Goal: Task Accomplishment & Management: Manage account settings

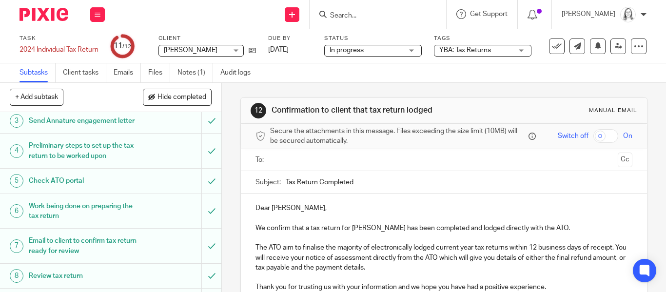
scroll to position [170, 0]
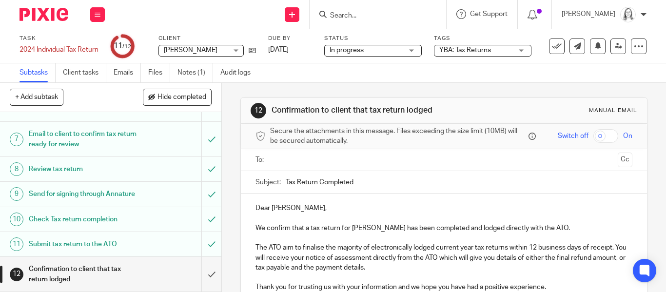
click at [285, 158] on input "text" at bounding box center [444, 160] width 340 height 11
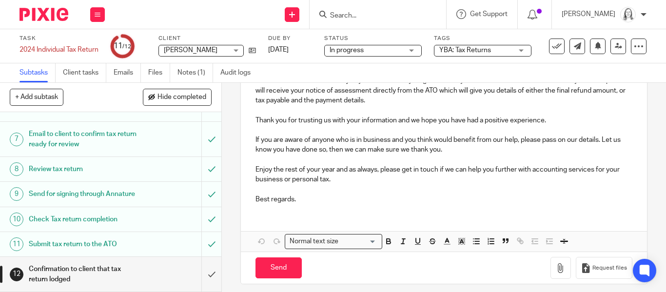
scroll to position [176, 0]
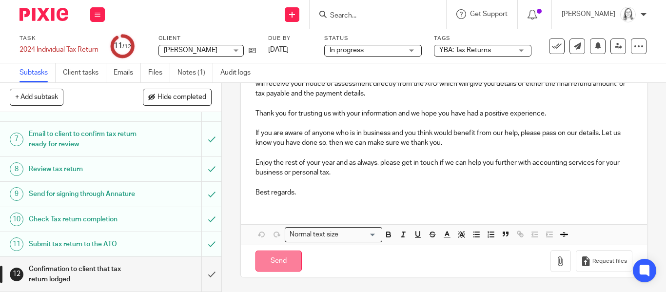
click at [277, 263] on input "Send" at bounding box center [279, 261] width 46 height 21
type input "Sent"
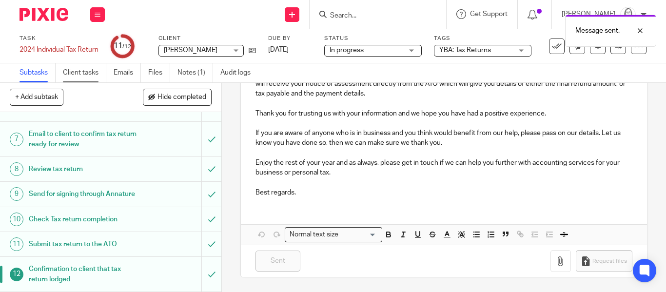
click at [81, 75] on link "Client tasks" at bounding box center [84, 72] width 43 height 19
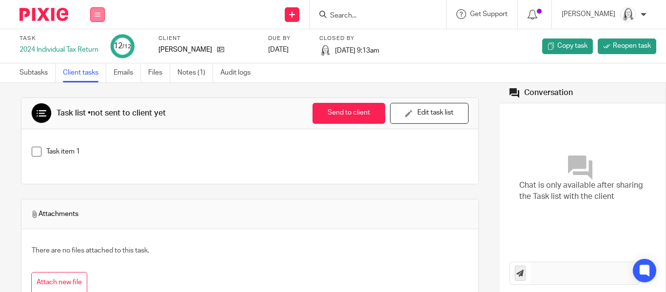
click at [100, 15] on button at bounding box center [97, 14] width 15 height 15
click at [322, 84] on div "Task list • not sent to client yet Send to client Send to client Ask client to …" at bounding box center [250, 201] width 458 height 236
click at [32, 75] on link "Subtasks" at bounding box center [38, 72] width 36 height 19
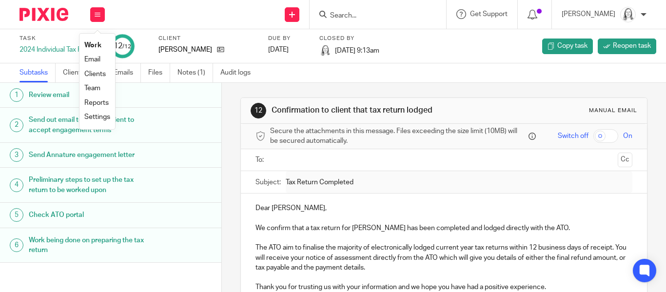
click at [93, 61] on link "Email" at bounding box center [92, 59] width 16 height 7
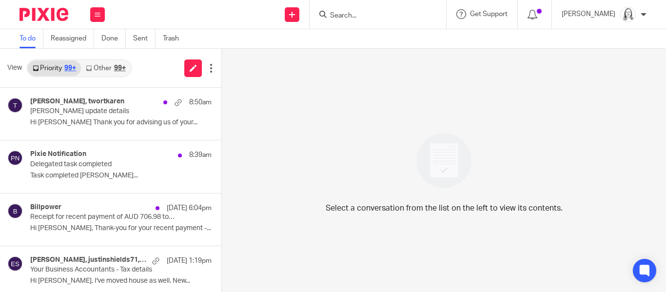
click at [102, 68] on link "Other 99+" at bounding box center [105, 68] width 49 height 16
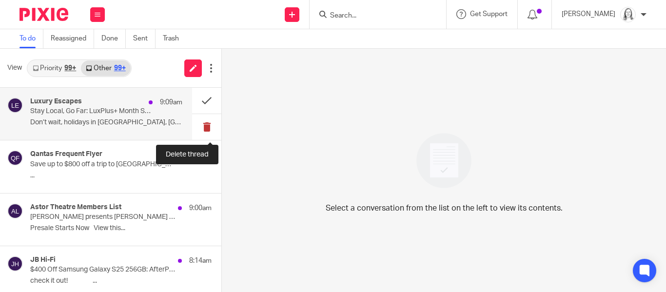
click at [207, 129] on button at bounding box center [206, 127] width 29 height 26
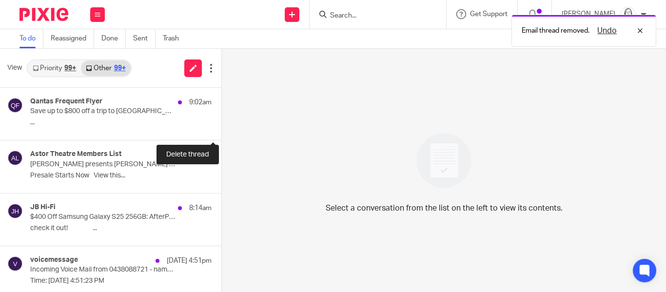
click at [221, 129] on button at bounding box center [225, 127] width 8 height 26
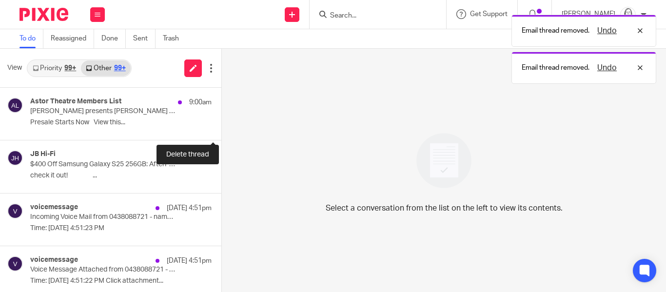
click at [221, 129] on button at bounding box center [225, 127] width 8 height 26
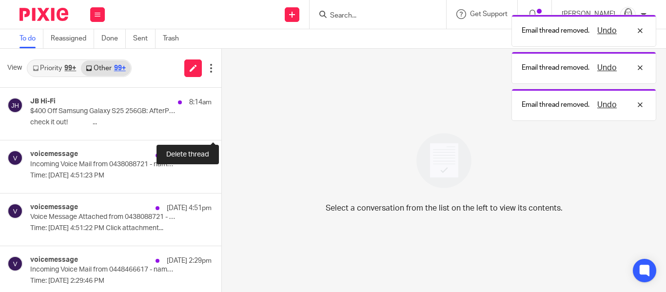
click at [221, 129] on button at bounding box center [225, 127] width 8 height 26
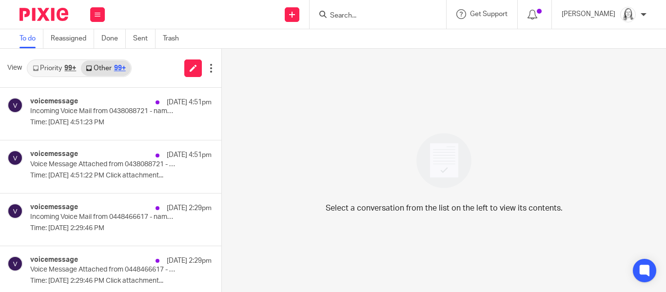
click at [47, 68] on link "Priority 99+" at bounding box center [54, 68] width 53 height 16
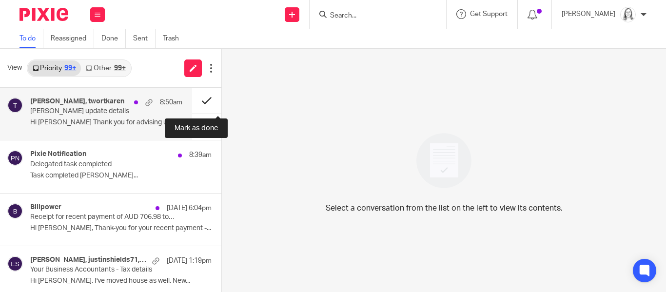
click at [206, 102] on button at bounding box center [206, 101] width 29 height 26
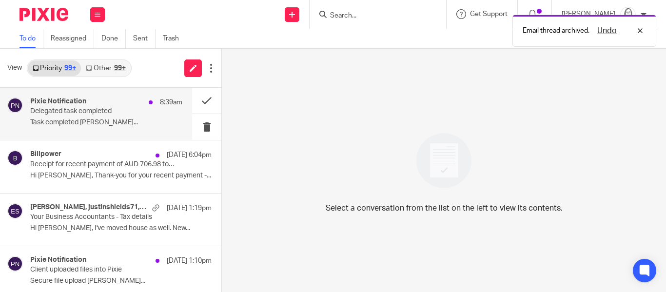
click at [70, 113] on p "Delegated task completed" at bounding box center [91, 111] width 122 height 8
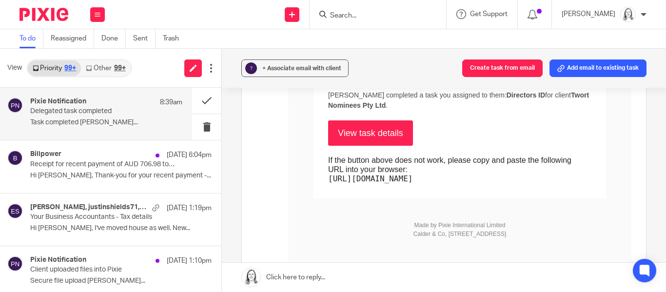
scroll to position [180, 0]
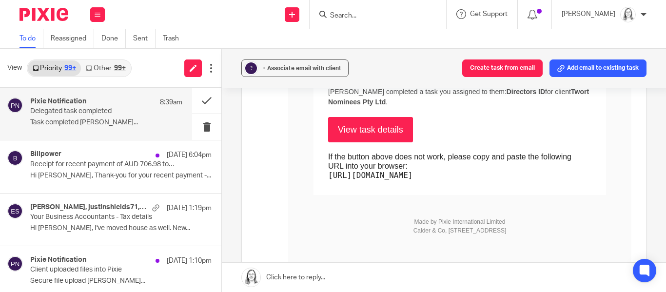
click at [379, 128] on link "View task details" at bounding box center [370, 129] width 85 height 25
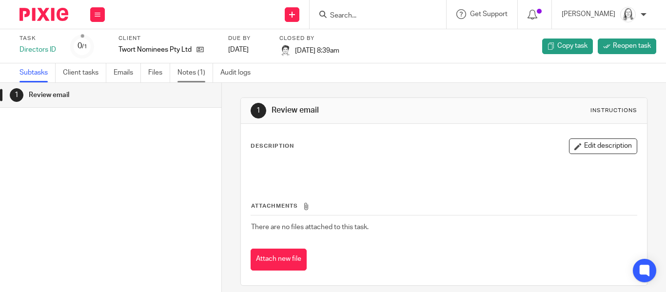
click at [186, 74] on link "Notes (1)" at bounding box center [196, 72] width 36 height 19
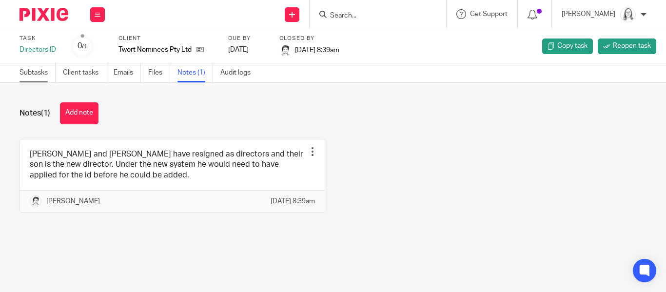
click at [32, 72] on link "Subtasks" at bounding box center [38, 72] width 36 height 19
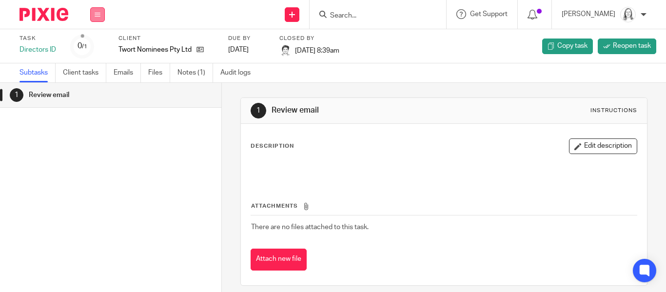
click at [95, 15] on icon at bounding box center [98, 15] width 6 height 6
click at [355, 17] on input "Search" at bounding box center [373, 16] width 88 height 9
type input "[PERSON_NAME]"
click button "submit" at bounding box center [0, 0] width 0 height 0
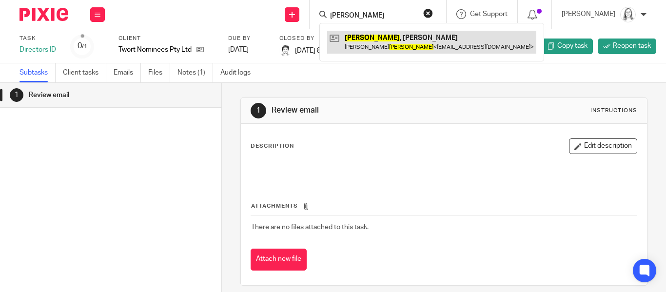
click at [352, 40] on link at bounding box center [431, 42] width 209 height 22
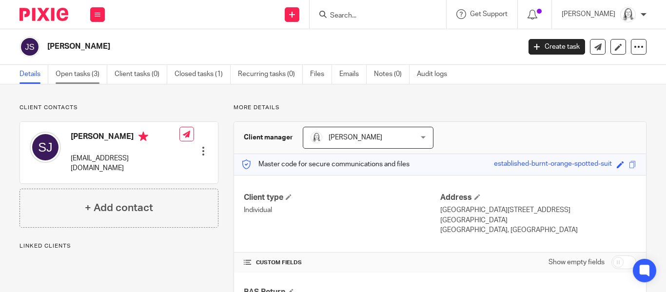
click at [80, 82] on link "Open tasks (3)" at bounding box center [82, 74] width 52 height 19
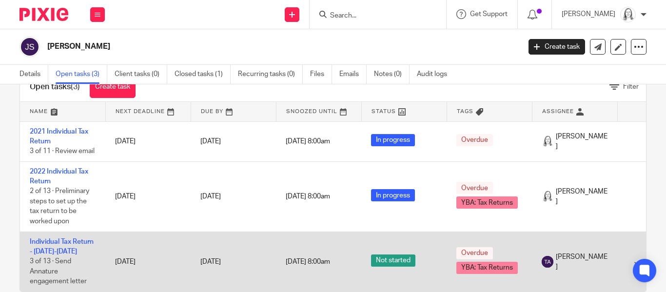
scroll to position [47, 0]
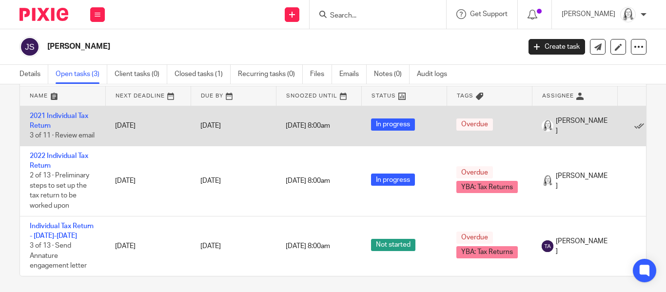
click at [56, 123] on td "2021 Individual Tax Return 3 of 11 · Review email" at bounding box center [62, 126] width 85 height 40
click at [54, 113] on link "2021 Individual Tax Return" at bounding box center [59, 121] width 59 height 17
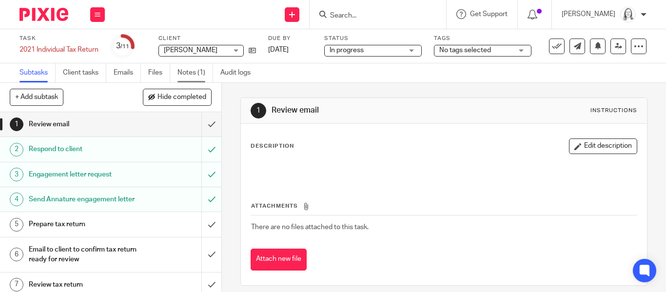
click at [189, 74] on link "Notes (1)" at bounding box center [196, 72] width 36 height 19
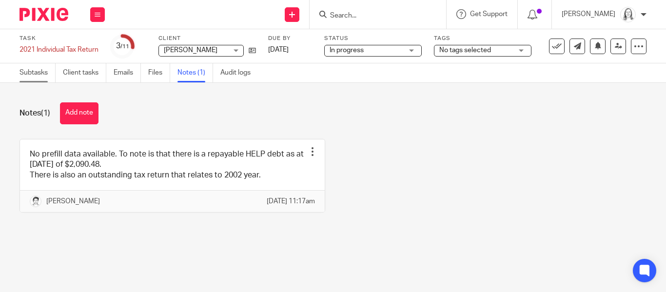
click at [39, 76] on link "Subtasks" at bounding box center [38, 72] width 36 height 19
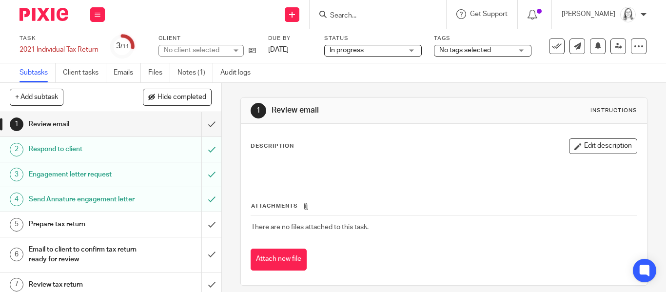
click at [37, 73] on link "Subtasks" at bounding box center [38, 72] width 36 height 19
click at [253, 52] on icon at bounding box center [252, 50] width 7 height 7
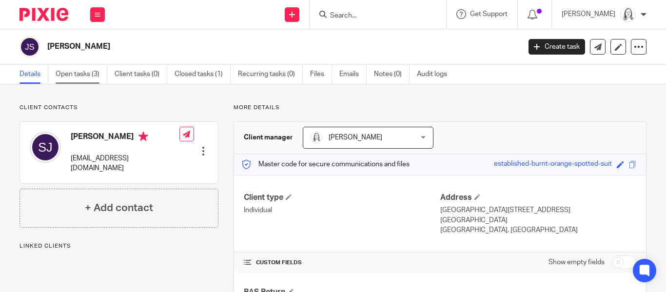
click at [87, 71] on link "Open tasks (3)" at bounding box center [82, 74] width 52 height 19
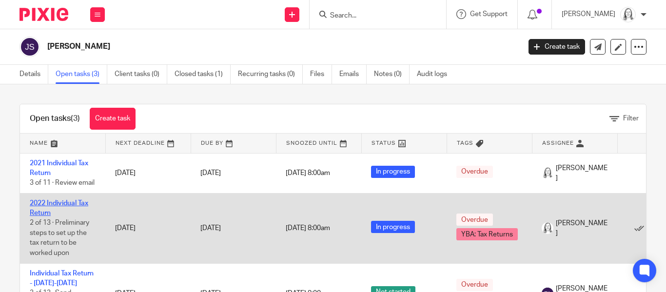
click at [64, 204] on link "2022 Individual Tax Return" at bounding box center [59, 208] width 59 height 17
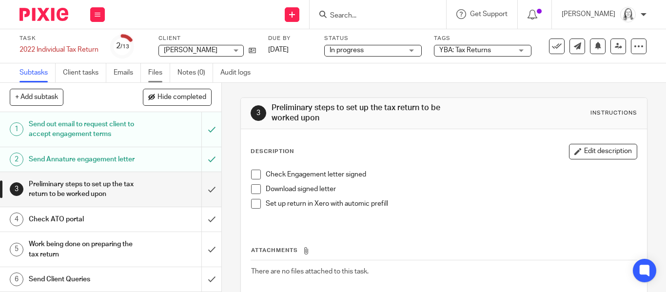
click at [154, 72] on link "Files" at bounding box center [159, 72] width 22 height 19
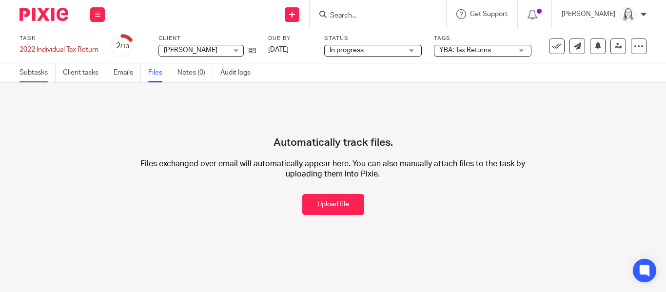
click at [35, 74] on link "Subtasks" at bounding box center [38, 72] width 36 height 19
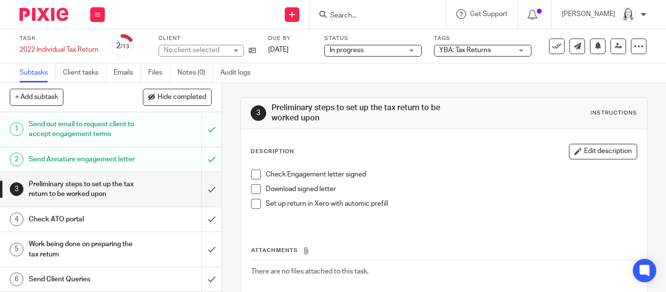
click at [254, 52] on icon at bounding box center [252, 50] width 7 height 7
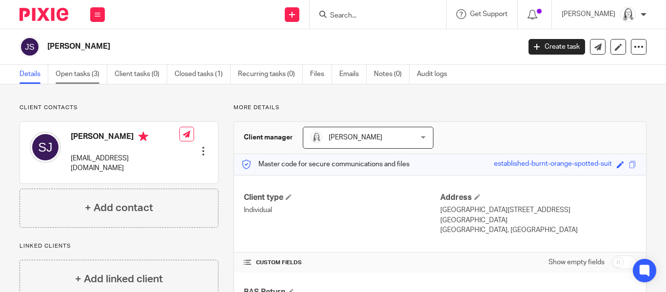
click at [70, 75] on link "Open tasks (3)" at bounding box center [82, 74] width 52 height 19
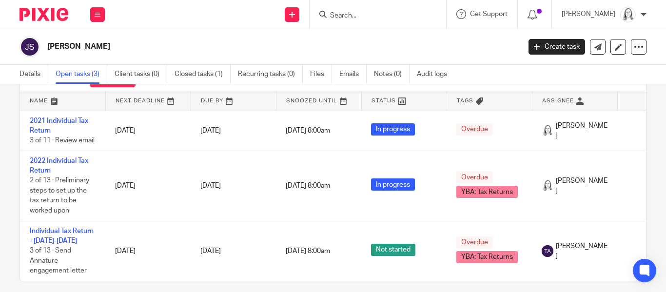
scroll to position [51, 0]
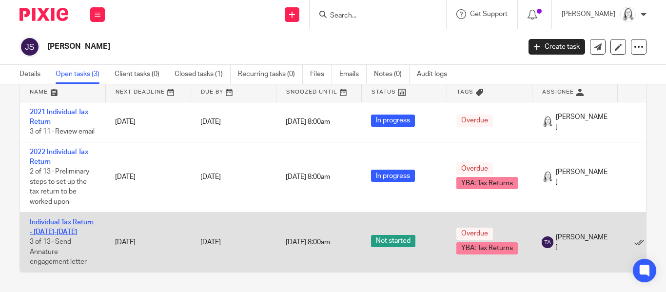
click at [74, 225] on link "Individual Tax Return - 2021-2024" at bounding box center [62, 227] width 64 height 17
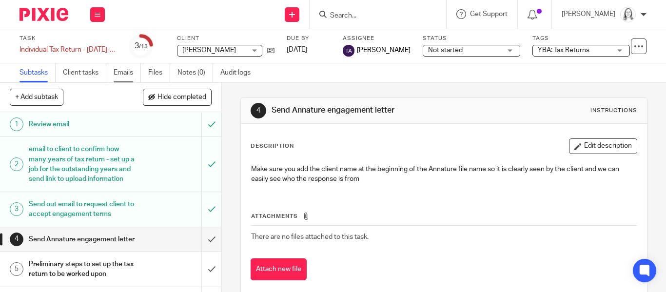
click at [120, 76] on link "Emails" at bounding box center [127, 72] width 27 height 19
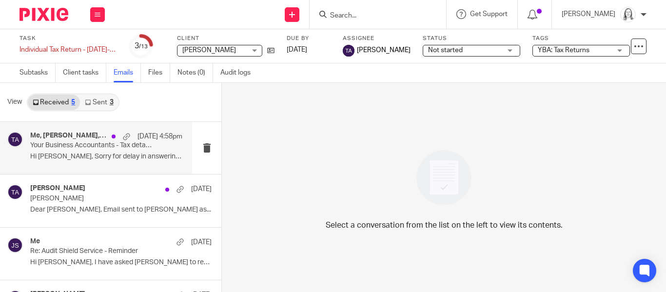
click at [86, 148] on p "Your Business Accountants - Tax details" at bounding box center [91, 145] width 122 height 8
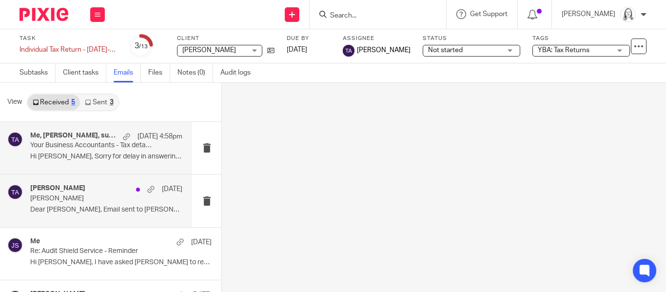
click at [64, 191] on h4 "[PERSON_NAME]" at bounding box center [57, 188] width 55 height 8
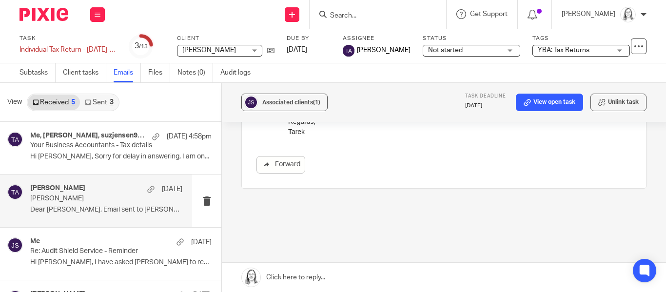
scroll to position [173, 0]
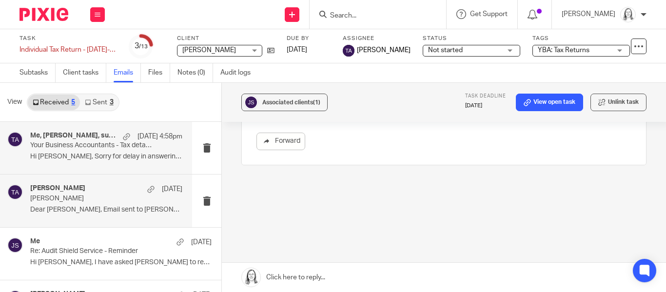
click at [117, 151] on div "Me, suzanne jensen, suzjensen99, Tarek Ahmed 13 Aug 4:58pm Your Business Accoun…" at bounding box center [106, 148] width 152 height 33
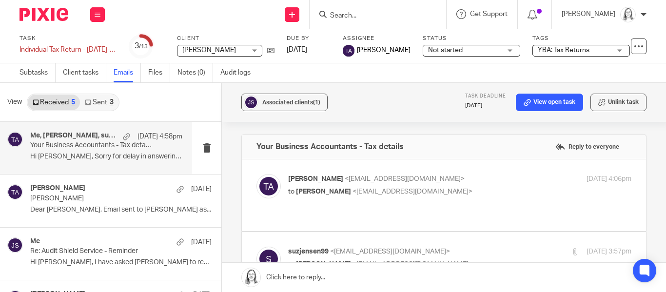
scroll to position [25, 0]
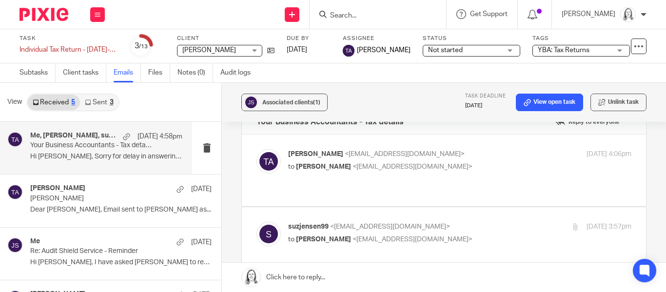
click at [338, 158] on p "Tarek Ahmed <tarek@ybaccountants.com.au>" at bounding box center [402, 154] width 229 height 10
checkbox input "true"
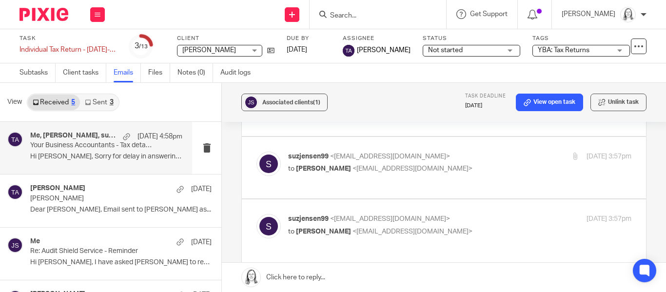
scroll to position [303, 0]
click at [329, 160] on div "suzjensen99 <suzjensen99@gmail.com> to Tarek Ahmed <tarek@ybaccountants.com.au>" at bounding box center [402, 161] width 229 height 22
checkbox input "true"
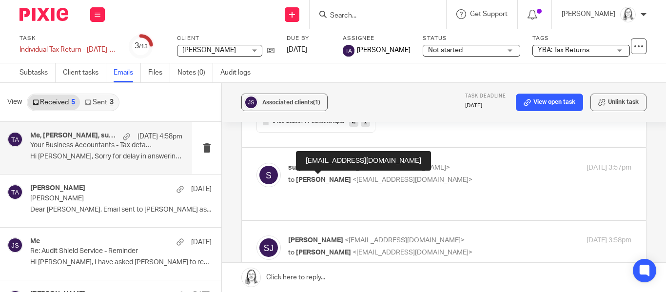
scroll to position [1336, 0]
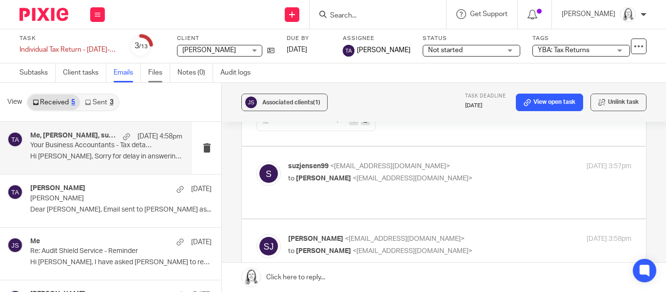
click at [160, 74] on link "Files" at bounding box center [159, 72] width 22 height 19
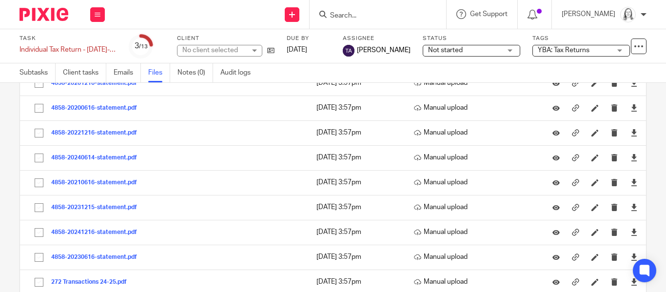
scroll to position [1870, 0]
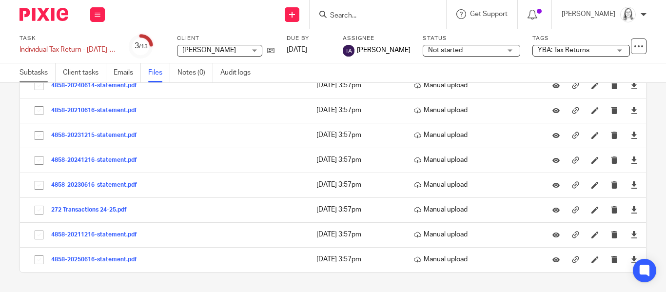
click at [39, 68] on link "Subtasks" at bounding box center [38, 72] width 36 height 19
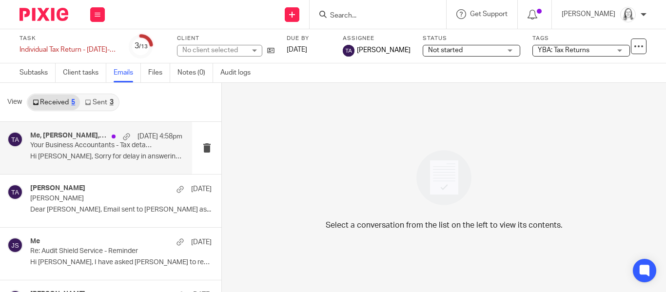
click at [98, 140] on div "Me, [PERSON_NAME], suzjensen99, [PERSON_NAME] [DATE] 4:58pm" at bounding box center [106, 137] width 152 height 10
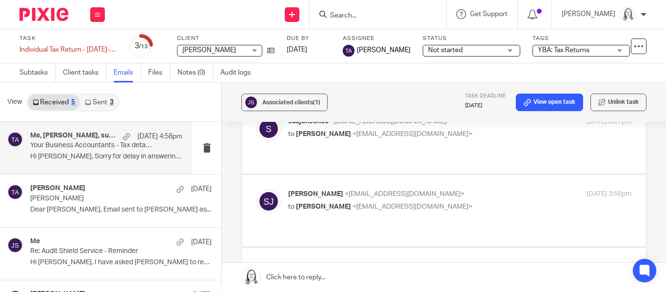
scroll to position [193, 0]
click at [317, 191] on div "[PERSON_NAME] <[EMAIL_ADDRESS][DOMAIN_NAME]> to [PERSON_NAME] <[EMAIL_ADDRESS][…" at bounding box center [402, 201] width 229 height 22
checkbox input "true"
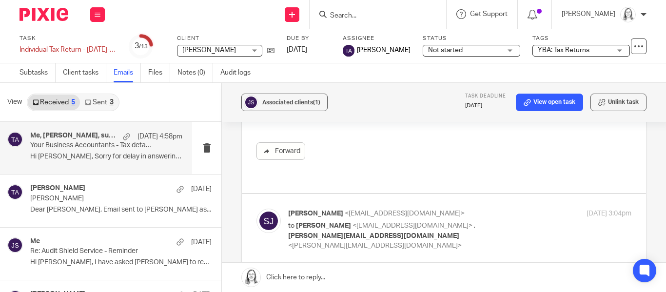
scroll to position [386, 0]
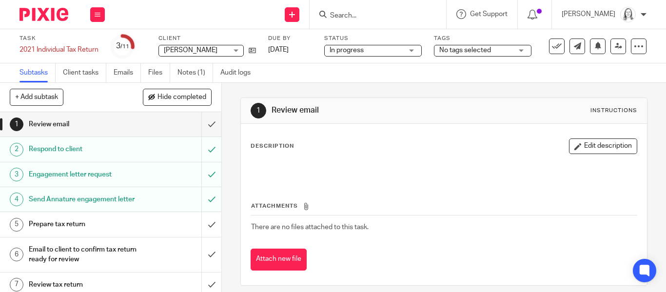
scroll to position [0, 0]
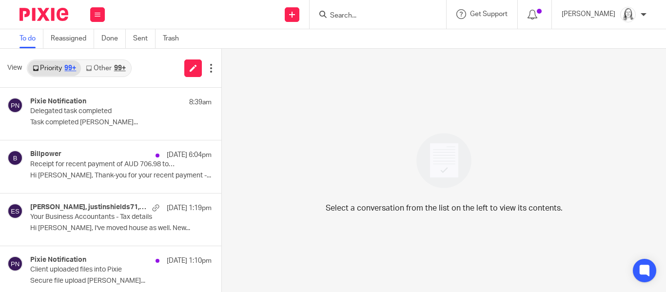
click at [109, 65] on link "Other 99+" at bounding box center [105, 68] width 49 height 16
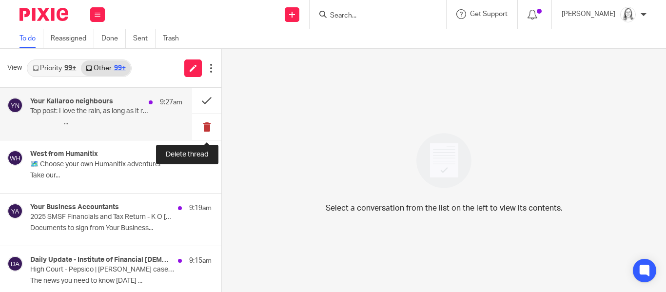
click at [205, 127] on button at bounding box center [206, 127] width 29 height 26
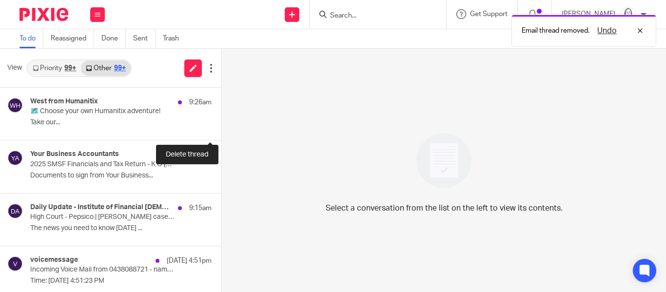
click at [221, 127] on button at bounding box center [225, 127] width 8 height 26
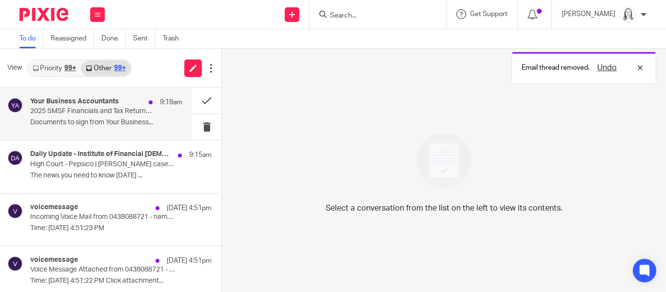
click at [74, 107] on p "2025 SMSF Financials and Tax Return - K O Dobson Super Fund" at bounding box center [91, 111] width 122 height 8
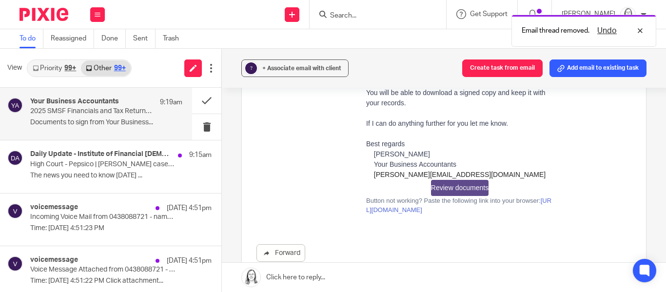
scroll to position [196, 0]
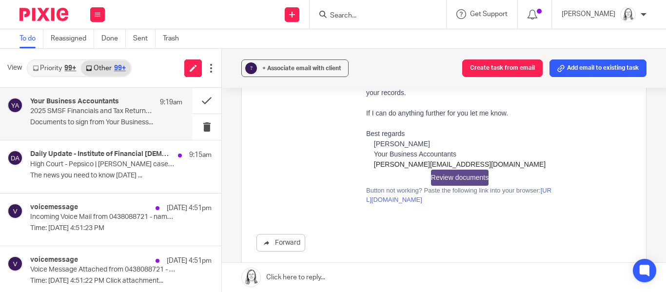
click at [453, 176] on link "Review documents" at bounding box center [460, 178] width 58 height 16
click at [207, 127] on button at bounding box center [206, 127] width 29 height 26
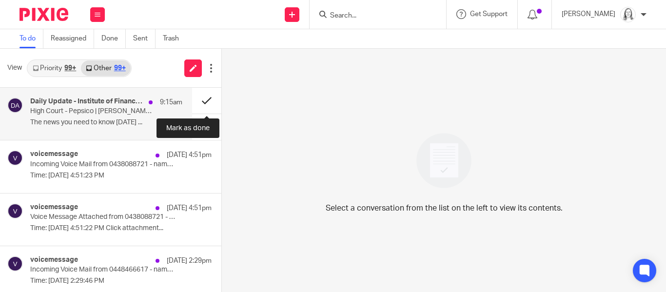
click at [202, 102] on button at bounding box center [206, 101] width 29 height 26
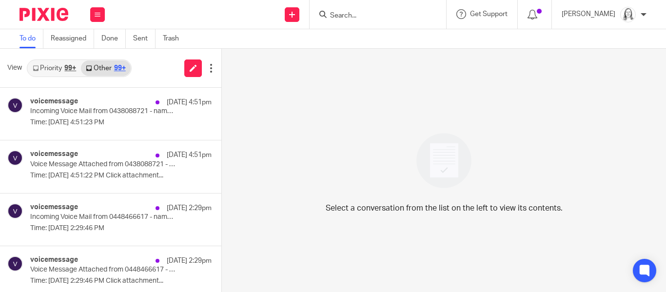
click at [107, 68] on link "Other 99+" at bounding box center [105, 68] width 49 height 16
click at [97, 12] on icon at bounding box center [98, 15] width 6 height 6
click at [97, 57] on link "Email" at bounding box center [93, 59] width 18 height 7
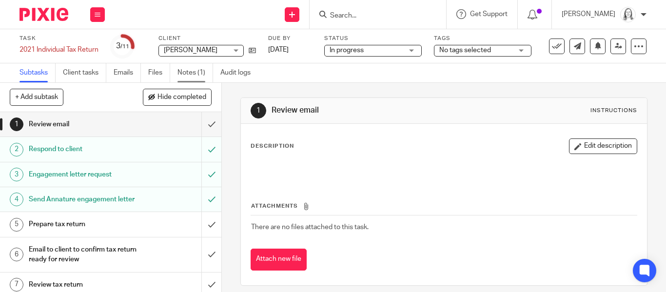
click at [190, 73] on link "Notes (1)" at bounding box center [196, 72] width 36 height 19
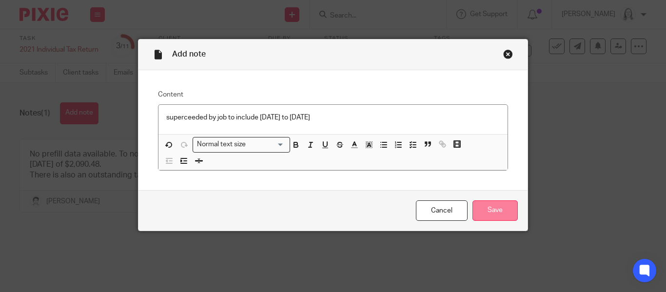
click at [497, 204] on input "Save" at bounding box center [495, 210] width 45 height 21
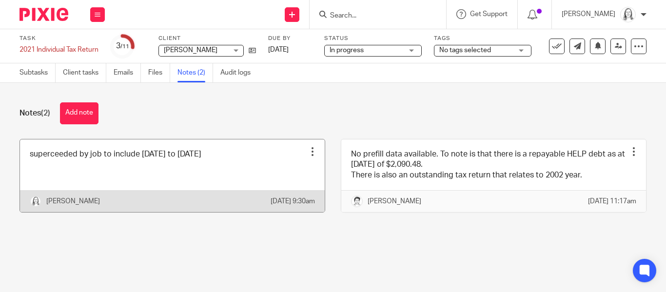
click at [66, 165] on link at bounding box center [172, 176] width 305 height 73
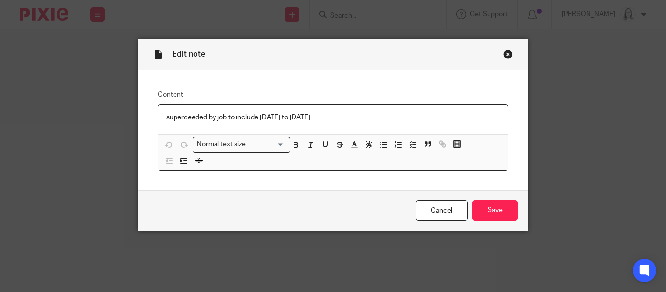
click at [188, 120] on p "superceeded by job to include [DATE] to [DATE]" at bounding box center [333, 118] width 334 height 10
click at [184, 117] on p "superceeded by job to include [DATE] to [DATE]" at bounding box center [333, 118] width 334 height 10
click at [195, 117] on p "superceeded by job to include [DATE] to [DATE]" at bounding box center [333, 118] width 334 height 10
click at [496, 208] on input "Save" at bounding box center [495, 210] width 45 height 21
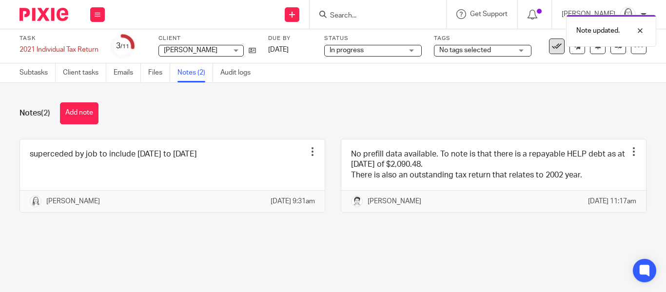
click at [556, 51] on icon at bounding box center [557, 46] width 10 height 10
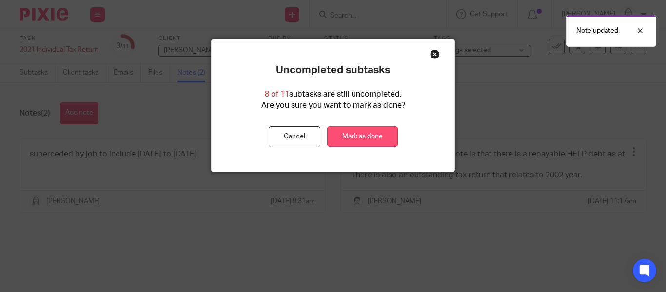
click at [360, 135] on link "Mark as done" at bounding box center [362, 136] width 71 height 21
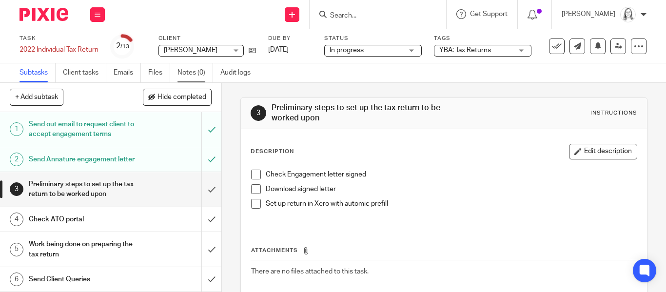
click at [186, 74] on link "Notes (0)" at bounding box center [196, 72] width 36 height 19
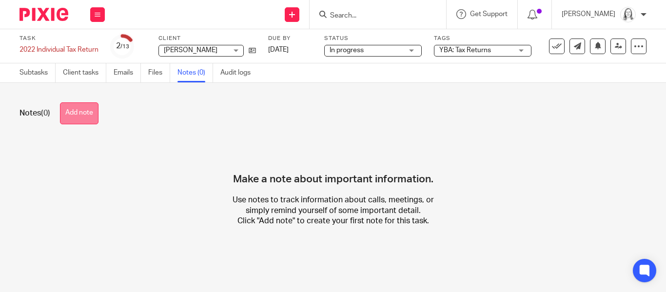
click at [75, 118] on button "Add note" at bounding box center [79, 113] width 39 height 22
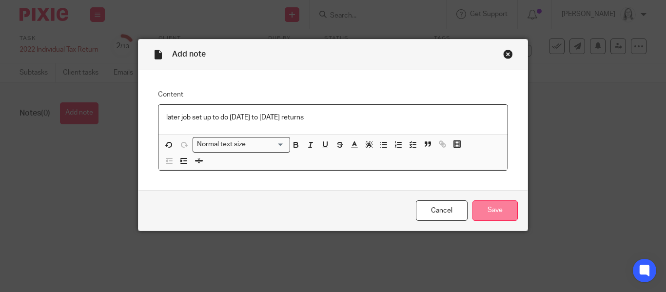
click at [493, 212] on input "Save" at bounding box center [495, 210] width 45 height 21
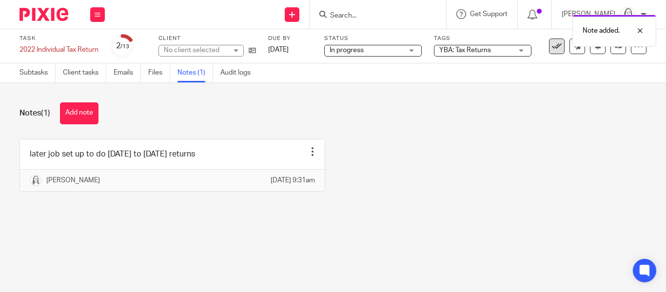
click at [557, 47] on icon at bounding box center [557, 46] width 10 height 10
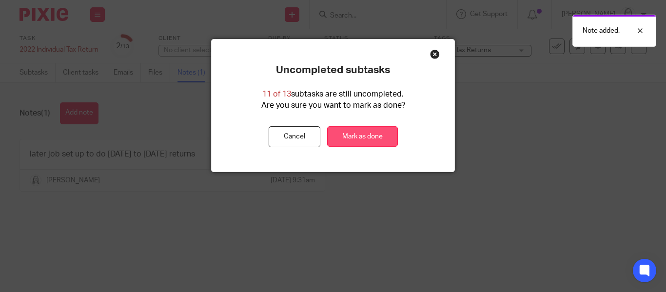
click at [353, 139] on link "Mark as done" at bounding box center [362, 136] width 71 height 21
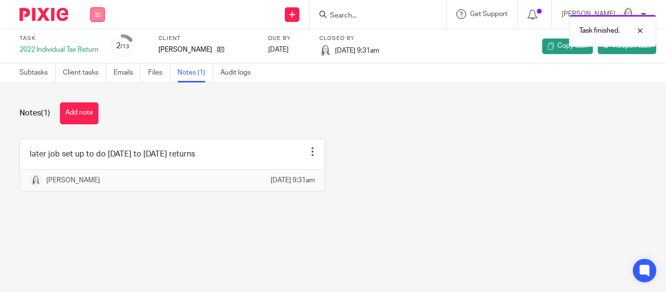
click at [96, 15] on icon at bounding box center [98, 15] width 6 height 6
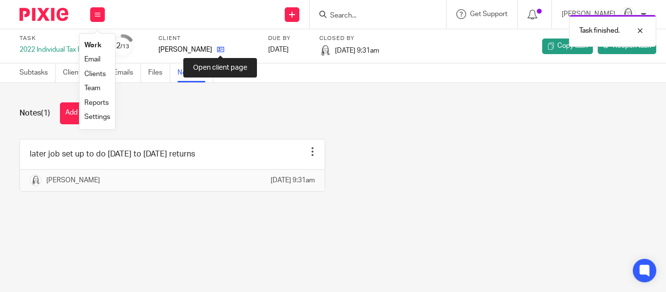
click at [221, 47] on icon at bounding box center [220, 49] width 7 height 7
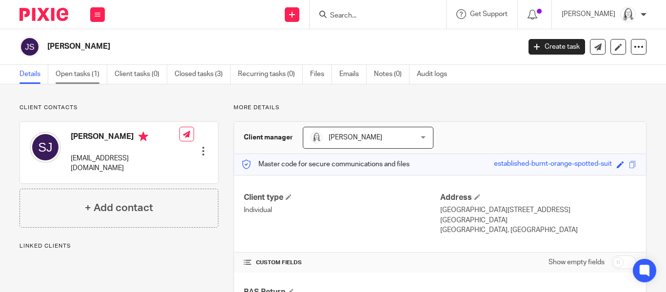
click at [78, 76] on link "Open tasks (1)" at bounding box center [82, 74] width 52 height 19
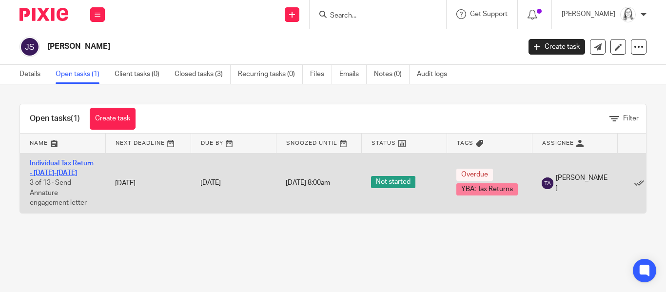
click at [60, 164] on link "Individual Tax Return - [DATE]-[DATE]" at bounding box center [62, 168] width 64 height 17
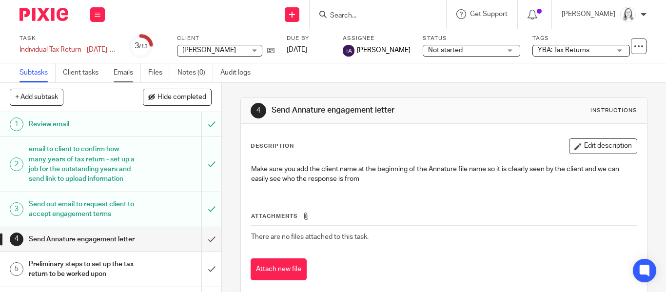
click at [125, 71] on link "Emails" at bounding box center [127, 72] width 27 height 19
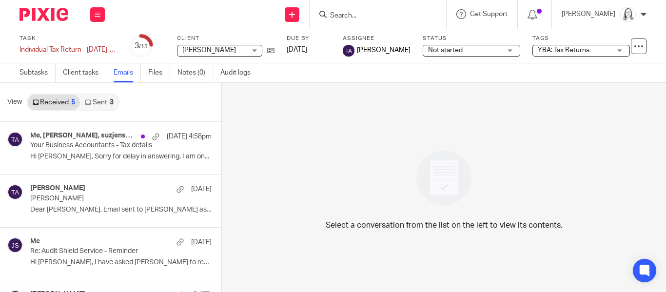
click at [453, 52] on span "Not started" at bounding box center [464, 50] width 73 height 10
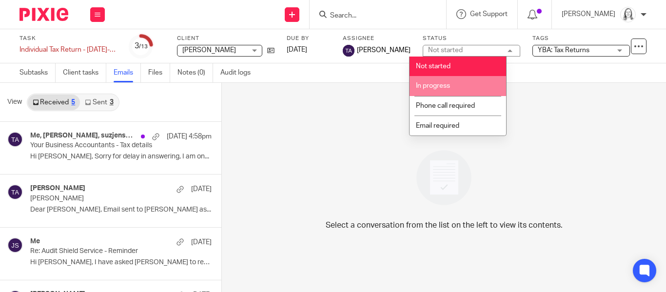
click at [439, 86] on span "In progress" at bounding box center [433, 85] width 34 height 7
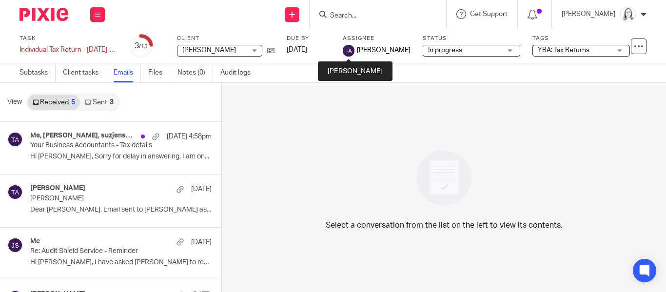
click at [353, 47] on img at bounding box center [349, 51] width 12 height 12
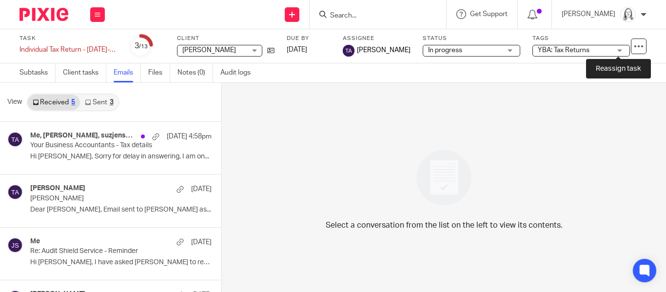
click at [623, 49] on link at bounding box center [619, 47] width 16 height 16
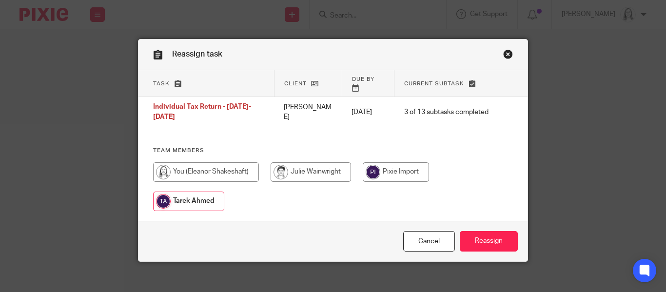
click at [202, 166] on input "radio" at bounding box center [206, 172] width 106 height 20
radio input "true"
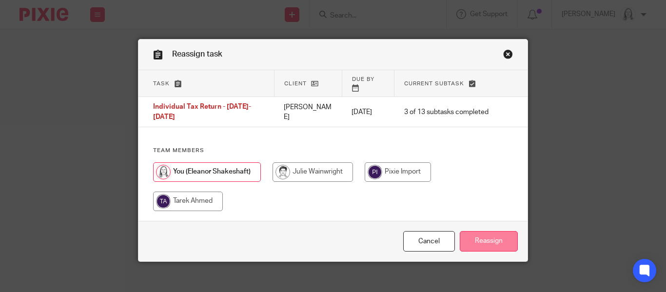
click at [481, 231] on input "Reassign" at bounding box center [489, 241] width 58 height 21
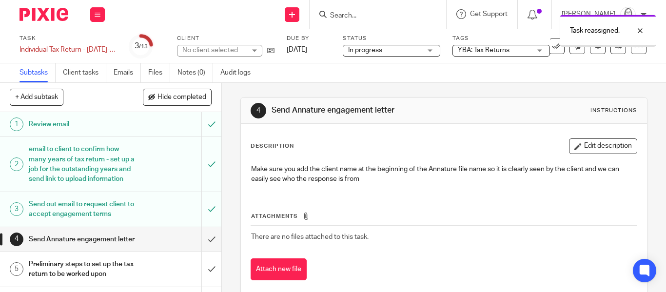
click at [305, 49] on link "[DATE]" at bounding box center [309, 50] width 44 height 10
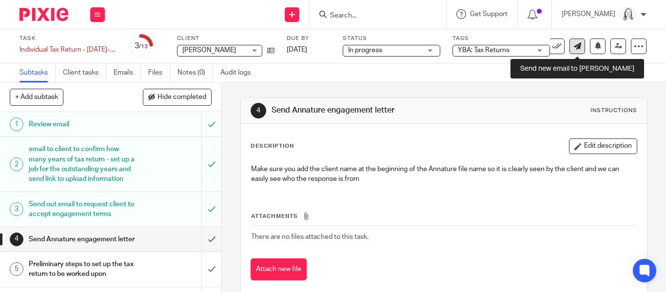
click at [575, 45] on icon at bounding box center [577, 45] width 7 height 7
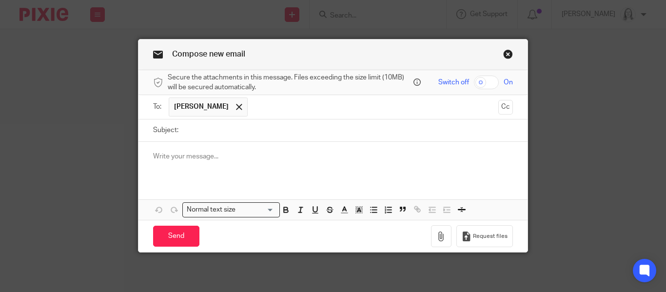
click at [230, 130] on input "Subject:" at bounding box center [348, 131] width 330 height 22
type input "Tax returns to catch up"
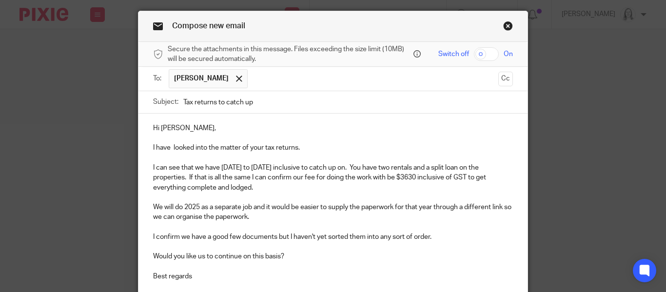
scroll to position [147, 0]
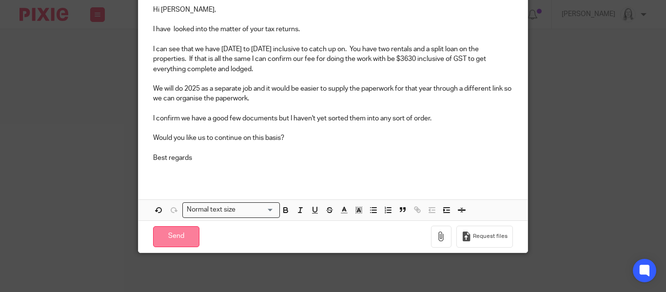
click at [178, 241] on input "Send" at bounding box center [176, 236] width 46 height 21
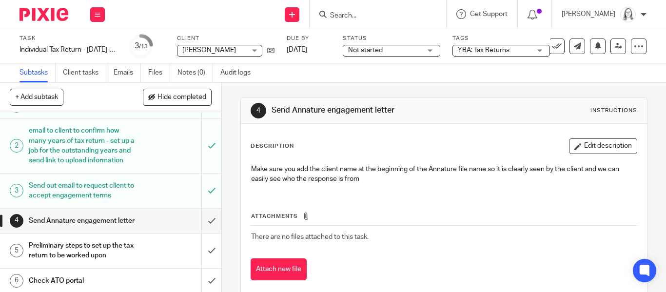
scroll to position [24, 0]
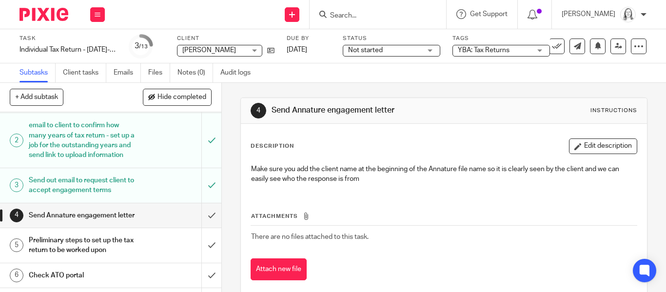
click at [400, 48] on span "Not started" at bounding box center [384, 50] width 73 height 10
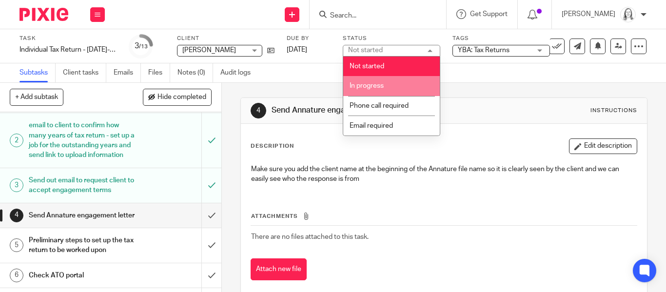
click at [371, 86] on span "In progress" at bounding box center [367, 85] width 34 height 7
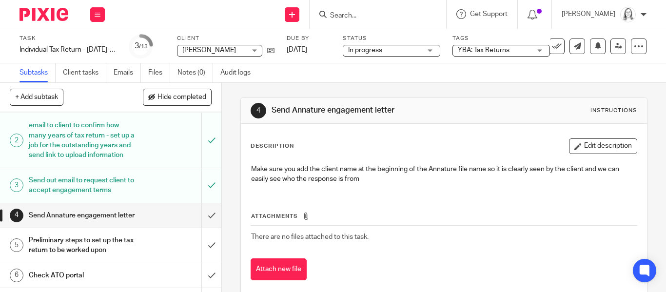
click at [335, 14] on input "Search" at bounding box center [373, 16] width 88 height 9
type input "hilton"
click button "submit" at bounding box center [0, 0] width 0 height 0
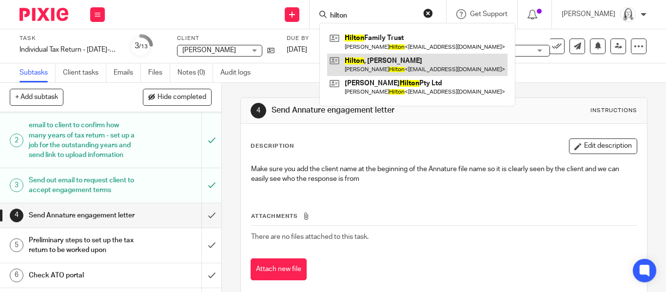
click at [351, 62] on link at bounding box center [417, 65] width 180 height 22
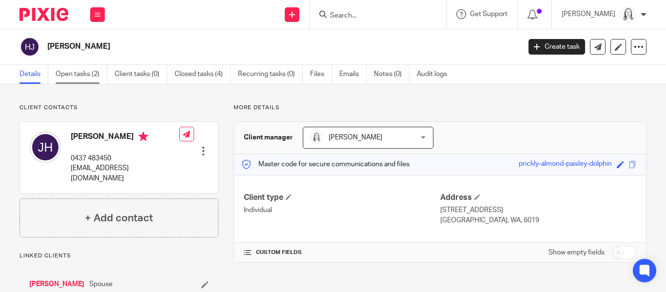
click at [83, 73] on link "Open tasks (2)" at bounding box center [82, 74] width 52 height 19
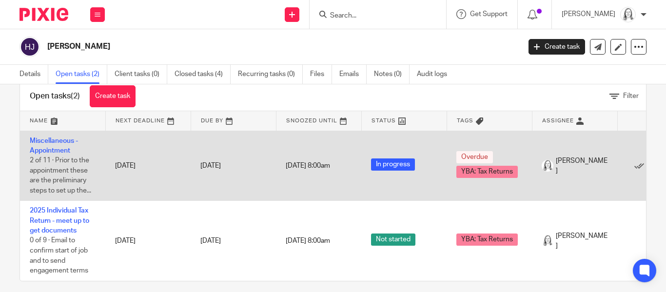
scroll to position [22, 0]
click at [57, 149] on link "Miscellaneous - Appointment" at bounding box center [54, 146] width 48 height 17
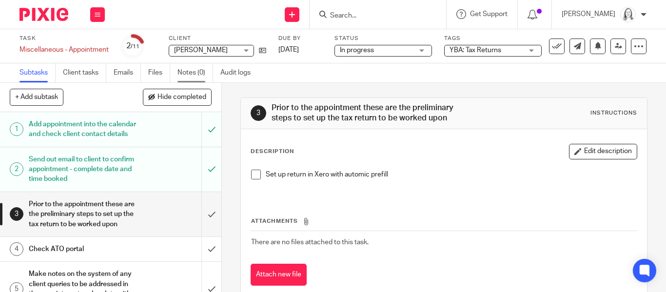
click at [191, 74] on link "Notes (0)" at bounding box center [196, 72] width 36 height 19
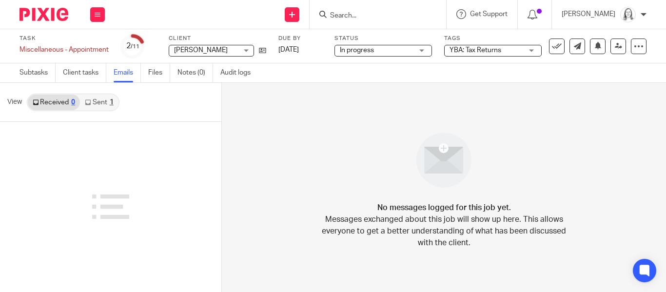
click at [102, 102] on link "Sent 1" at bounding box center [99, 103] width 38 height 16
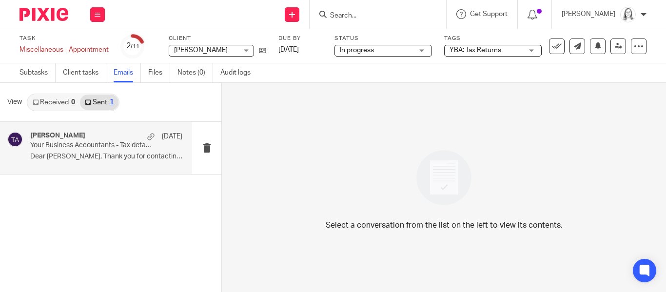
click at [72, 143] on p "Your Business Accountants - Tax details" at bounding box center [91, 145] width 122 height 8
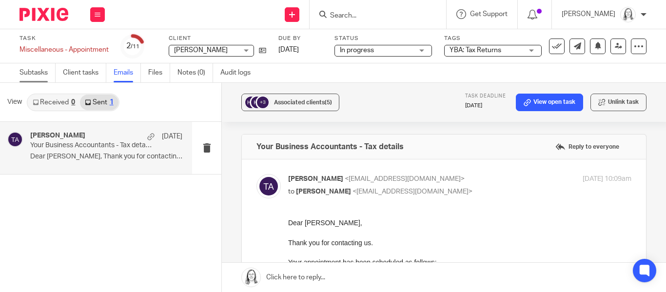
click at [32, 77] on link "Subtasks" at bounding box center [38, 72] width 36 height 19
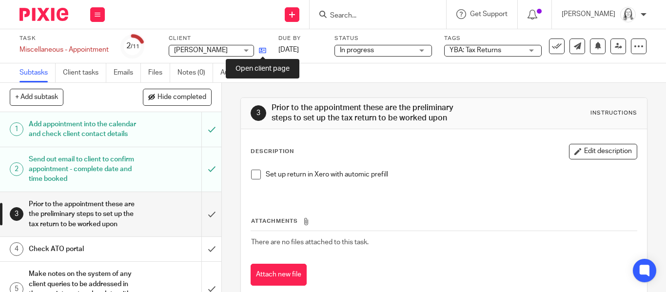
click at [260, 50] on icon at bounding box center [262, 50] width 7 height 7
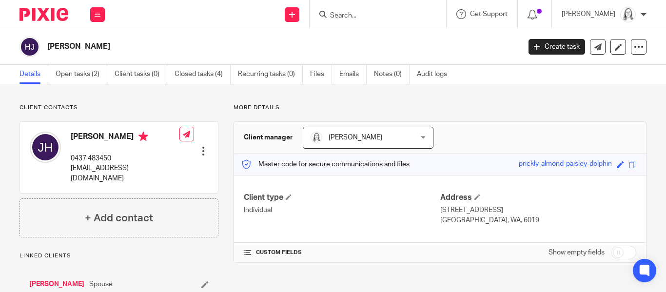
click at [197, 76] on link "Closed tasks (4)" at bounding box center [203, 74] width 56 height 19
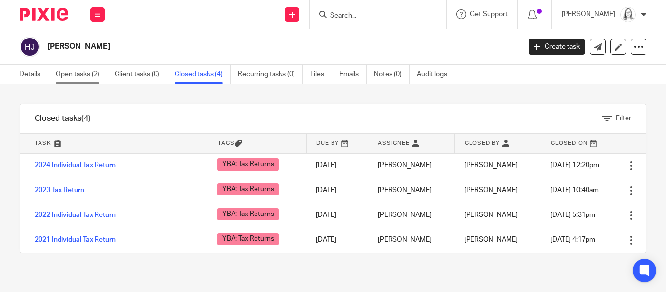
click at [81, 75] on link "Open tasks (2)" at bounding box center [82, 74] width 52 height 19
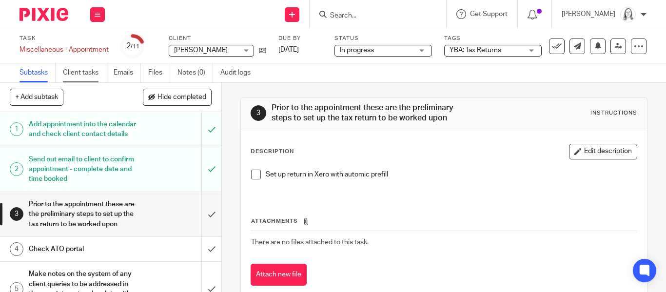
click at [81, 73] on link "Client tasks" at bounding box center [84, 72] width 43 height 19
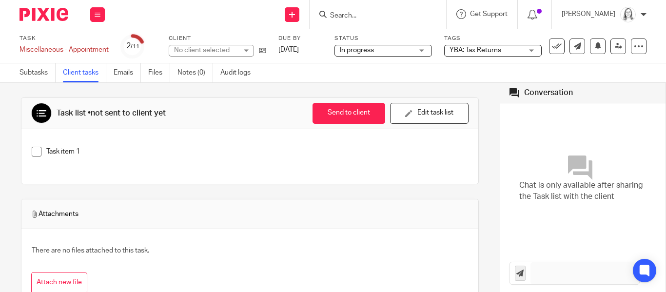
click at [128, 73] on link "Emails" at bounding box center [127, 72] width 27 height 19
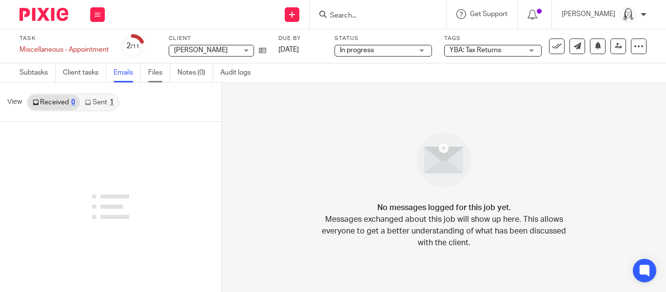
click at [158, 73] on link "Files" at bounding box center [159, 72] width 22 height 19
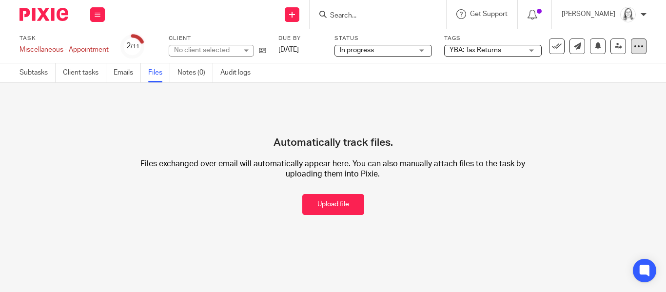
click at [635, 46] on icon at bounding box center [639, 46] width 10 height 10
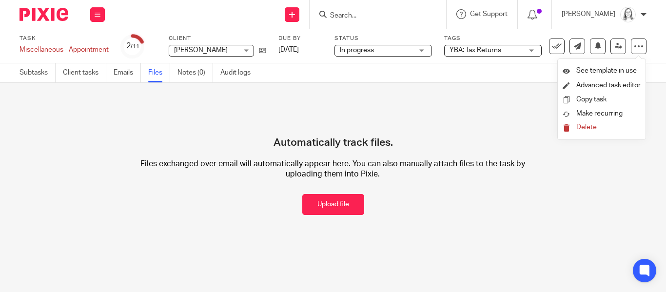
click at [584, 125] on span "Delete" at bounding box center [587, 127] width 20 height 7
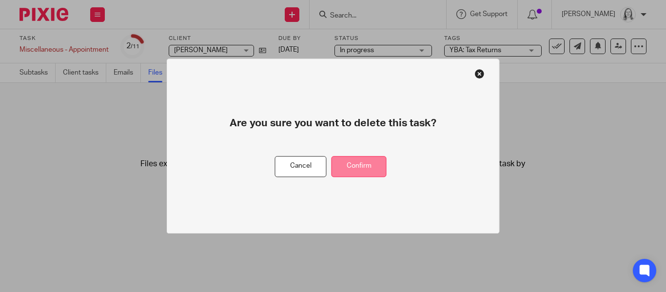
click at [365, 168] on button "Confirm" at bounding box center [359, 166] width 55 height 21
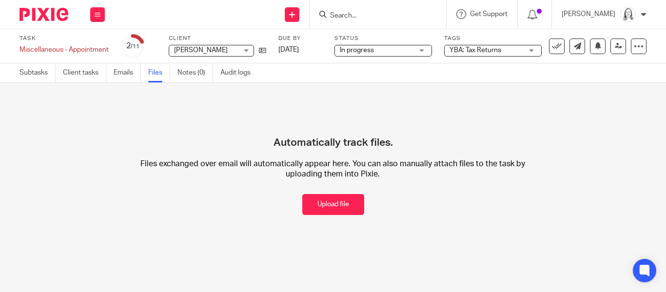
click at [365, 168] on p "Files exchanged over email will automatically appear here. You can also manuall…" at bounding box center [333, 169] width 418 height 21
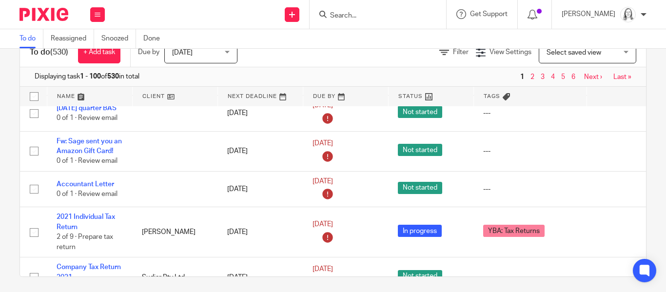
scroll to position [60, 0]
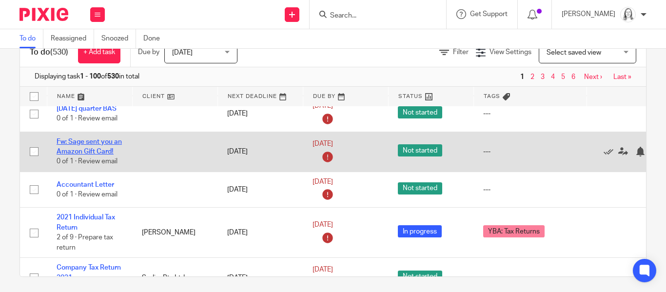
click at [93, 149] on link "Fw: Sage sent you an Amazon Gift Card!" at bounding box center [89, 147] width 65 height 17
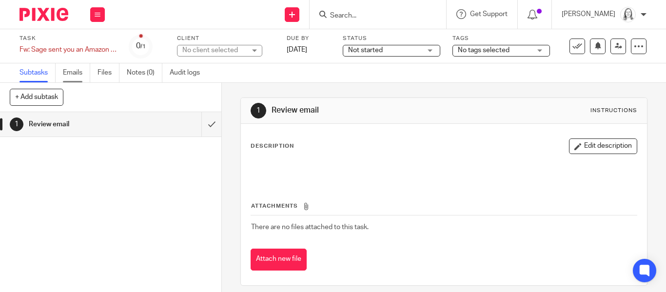
click at [74, 70] on link "Emails" at bounding box center [76, 72] width 27 height 19
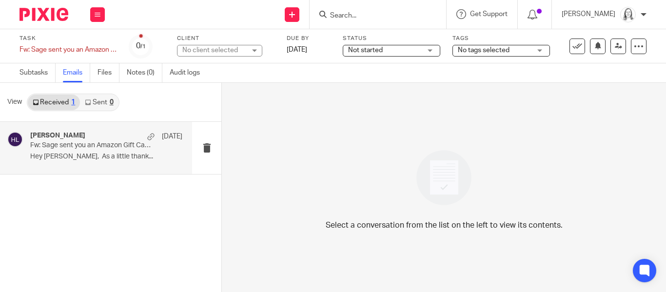
click at [73, 139] on h4 "Hindson-Briggs, Levi" at bounding box center [57, 136] width 55 height 8
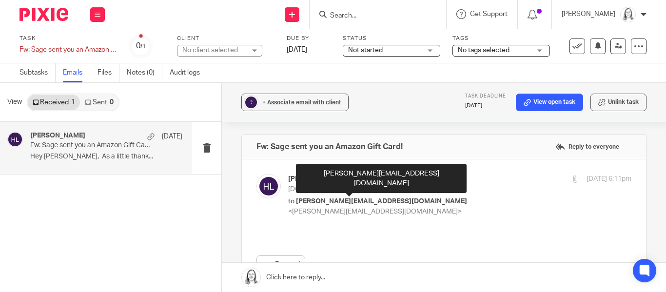
click at [339, 198] on span "[PERSON_NAME][EMAIL_ADDRESS][DOMAIN_NAME]" at bounding box center [381, 201] width 171 height 7
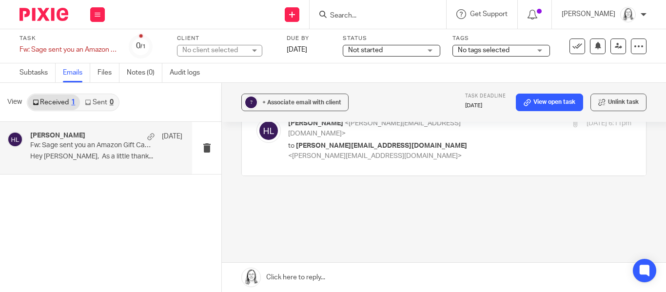
scroll to position [57, 0]
click at [319, 129] on div "Hindson-Briggs, Levi <levi.hindsonbriggs@sage.com> to eleanor@ybaccountants.com…" at bounding box center [402, 139] width 229 height 42
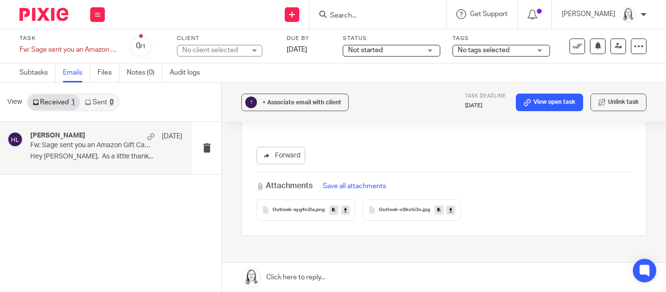
scroll to position [114, 0]
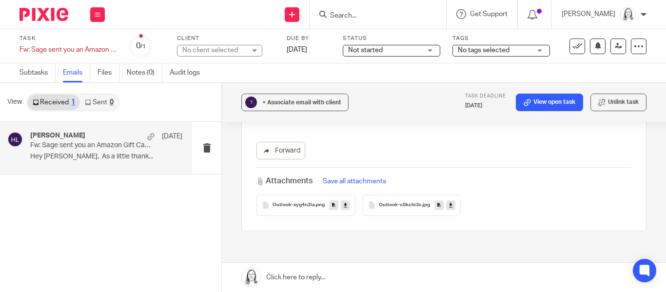
click at [308, 202] on span "Outlook-xyg4n2la" at bounding box center [294, 205] width 42 height 6
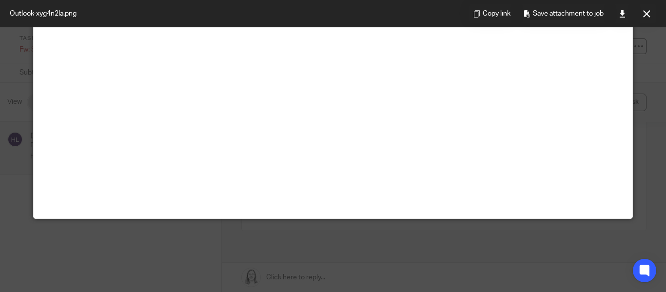
scroll to position [67, 0]
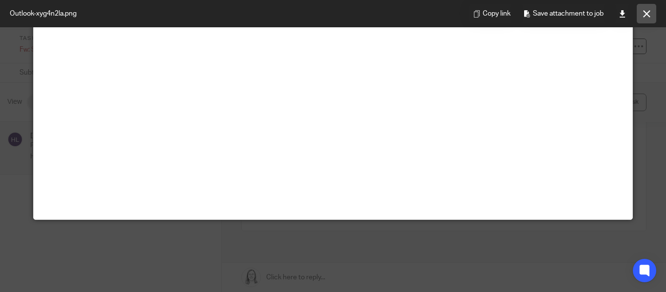
click at [651, 16] on button at bounding box center [647, 14] width 20 height 20
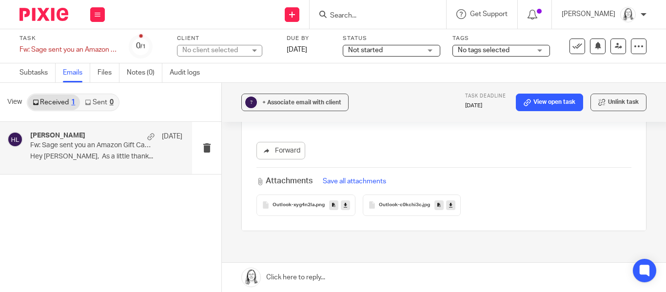
click at [410, 202] on span "Outlook-c0kchi3c" at bounding box center [400, 205] width 43 height 6
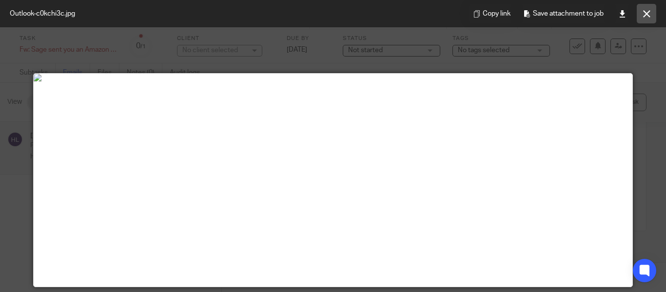
click at [646, 16] on icon at bounding box center [646, 13] width 7 height 7
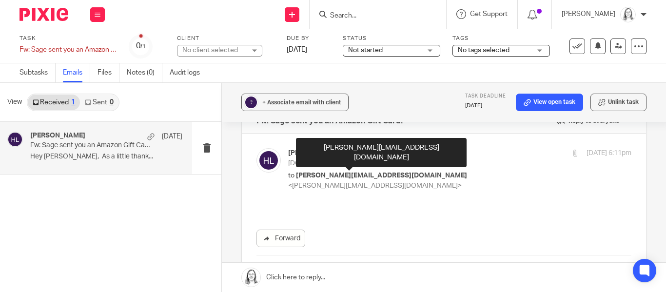
scroll to position [0, 0]
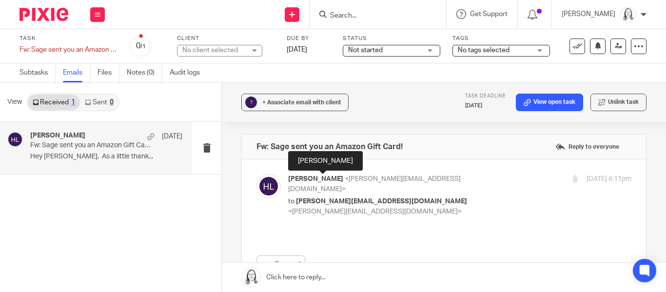
click at [318, 178] on span "Hindson-Briggs, Levi" at bounding box center [315, 179] width 55 height 7
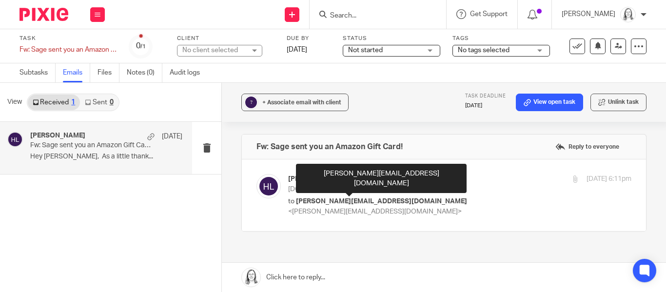
click at [381, 198] on span "[PERSON_NAME][EMAIL_ADDRESS][DOMAIN_NAME]" at bounding box center [381, 201] width 171 height 7
checkbox input "true"
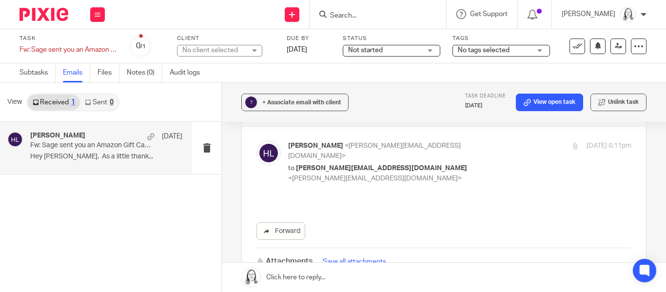
scroll to position [34, 0]
click at [98, 15] on icon at bounding box center [98, 15] width 6 height 6
click at [93, 62] on link "Email" at bounding box center [92, 59] width 16 height 7
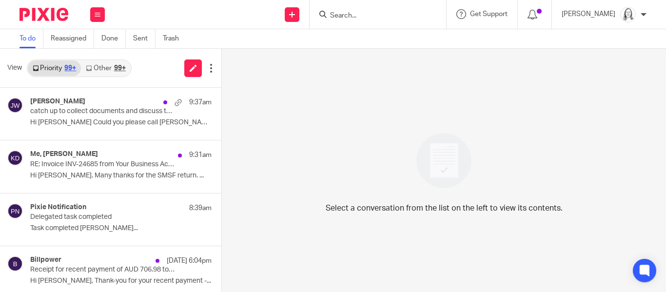
click at [340, 16] on input "Search" at bounding box center [373, 16] width 88 height 9
type input "dobson"
click button "submit" at bounding box center [0, 0] width 0 height 0
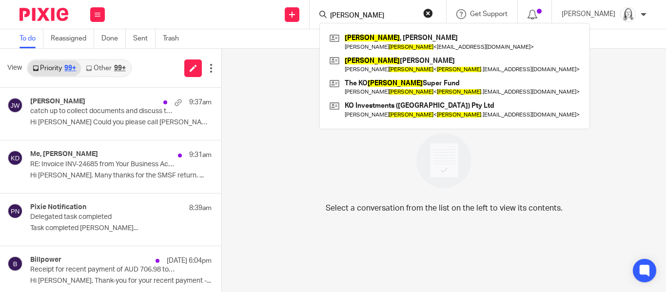
click at [104, 68] on link "Other 99+" at bounding box center [105, 68] width 49 height 16
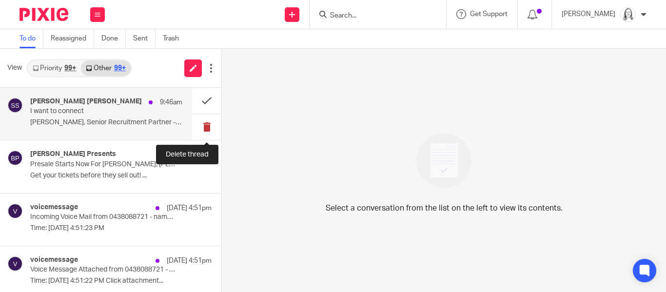
click at [207, 127] on button at bounding box center [206, 127] width 29 height 26
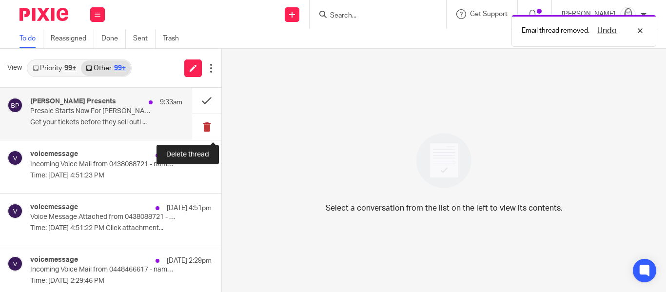
click at [207, 127] on button at bounding box center [206, 127] width 29 height 26
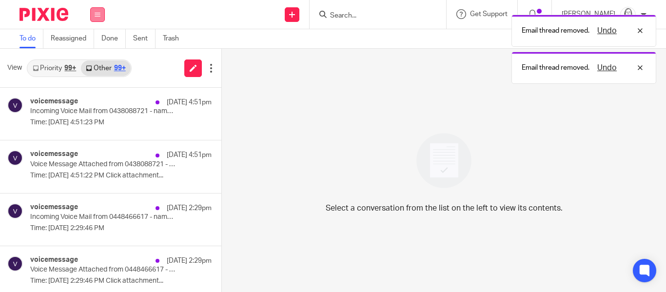
click at [95, 13] on icon at bounding box center [98, 15] width 6 height 6
click at [92, 59] on link "Email" at bounding box center [93, 59] width 18 height 7
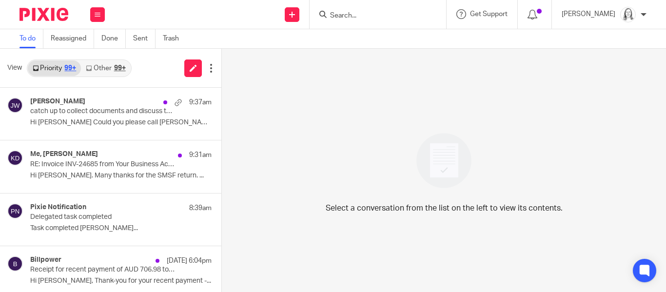
click at [106, 64] on link "Other 99+" at bounding box center [105, 68] width 49 height 16
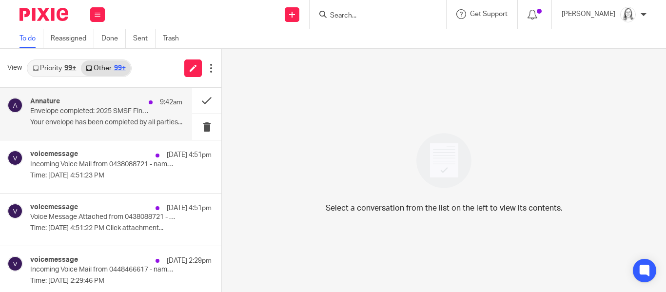
click at [85, 122] on p "Your envelope has been completed by all parties..." at bounding box center [106, 123] width 152 height 8
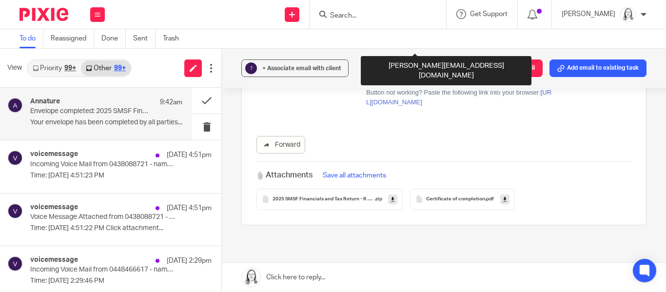
scroll to position [156, 0]
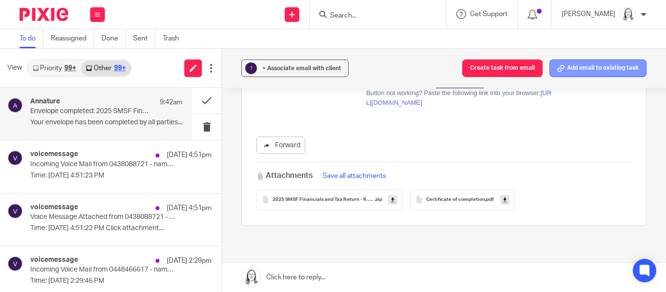
click at [585, 66] on button "Add email to existing task" at bounding box center [598, 69] width 97 height 18
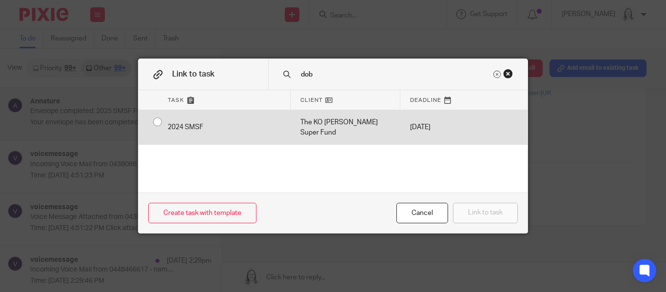
type input "dob"
click at [157, 124] on input "radio" at bounding box center [157, 122] width 19 height 19
radio input "false"
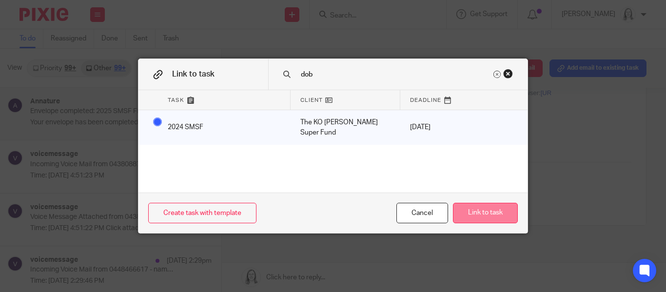
click at [486, 217] on button "Link to task" at bounding box center [485, 213] width 65 height 21
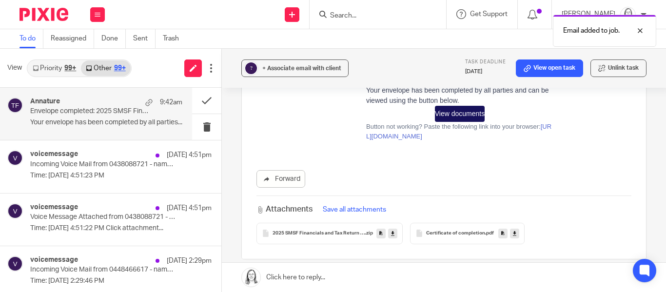
scroll to position [124, 0]
click at [363, 203] on button "Save all attachments" at bounding box center [354, 208] width 69 height 11
click at [392, 228] on icon at bounding box center [392, 231] width 3 height 7
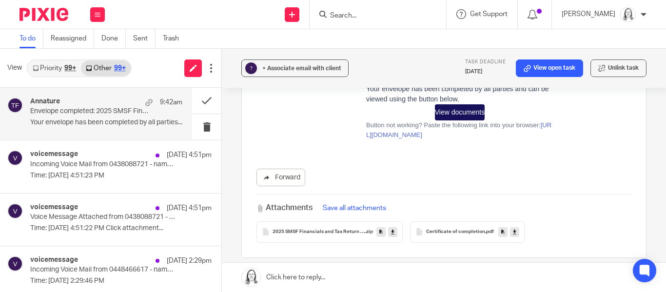
click at [571, 169] on div "Forward" at bounding box center [444, 178] width 375 height 18
click at [437, 244] on label at bounding box center [444, 129] width 404 height 256
click at [257, 16] on input "checkbox" at bounding box center [256, 16] width 0 height 0
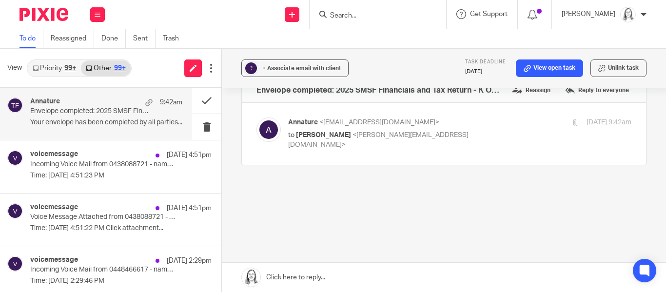
scroll to position [0, 0]
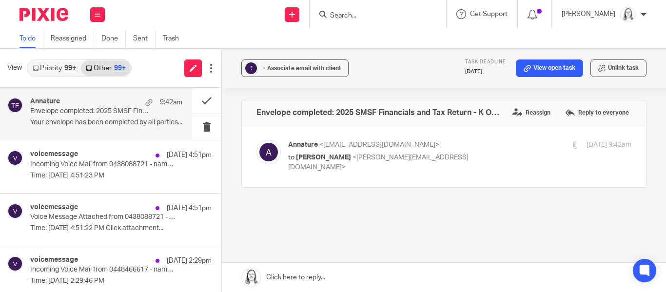
click at [117, 108] on p "Envelope completed: 2025 SMSF Financials and Tax Return - K O Dobson Super Fund" at bounding box center [91, 111] width 122 height 8
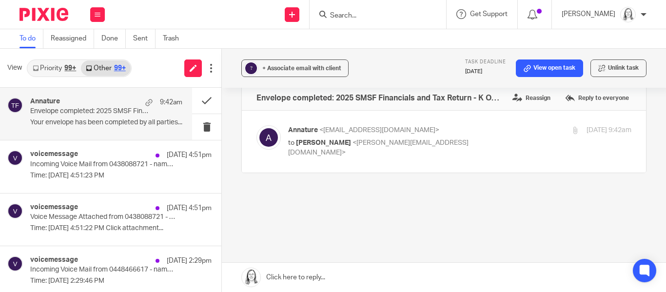
click at [378, 136] on div "Annature <noreply@annature.com.au> to Eleanor Shakeshaft <eleanor@ybaccountants…" at bounding box center [402, 141] width 229 height 33
checkbox input "true"
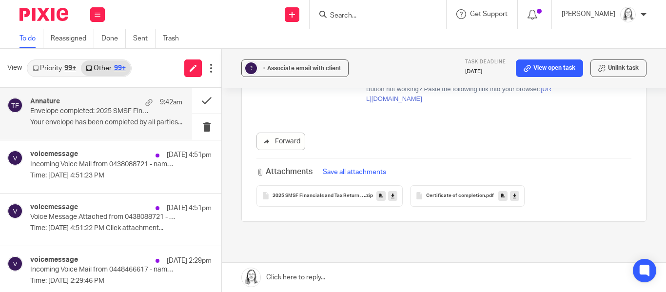
scroll to position [206, 0]
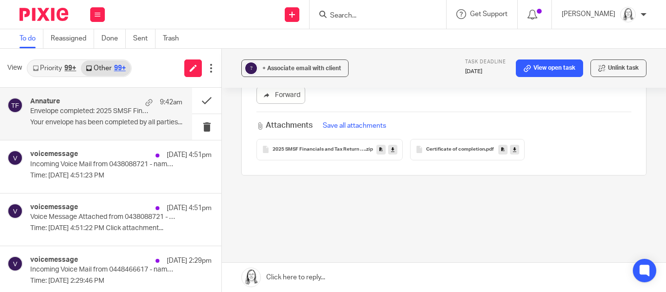
click at [513, 146] on icon at bounding box center [514, 149] width 3 height 7
click at [537, 70] on link "View open task" at bounding box center [549, 69] width 67 height 18
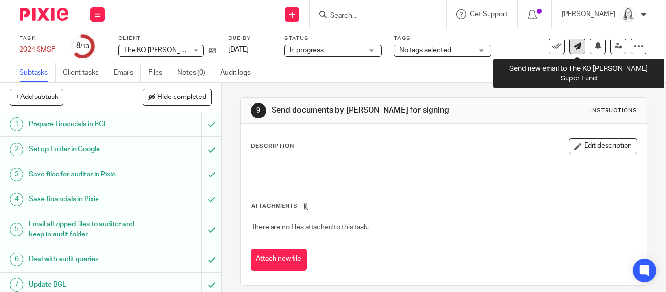
click at [575, 47] on icon at bounding box center [577, 45] width 7 height 7
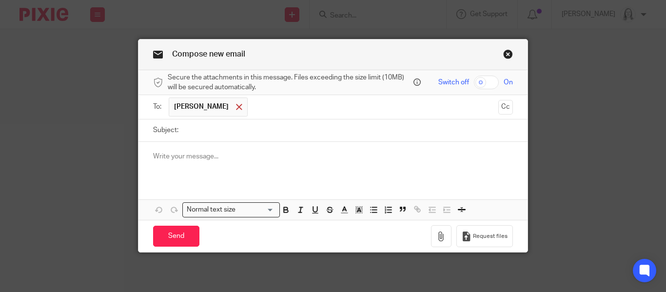
click at [236, 108] on span at bounding box center [239, 107] width 6 height 6
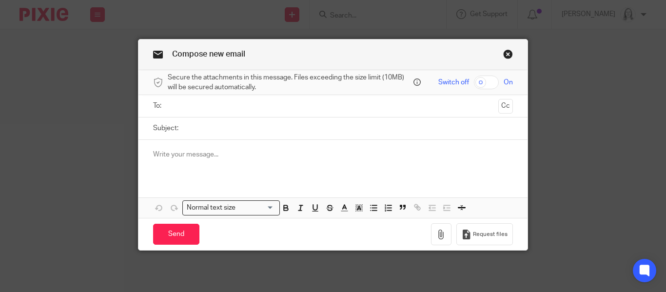
click at [222, 107] on input "text" at bounding box center [332, 105] width 323 height 11
type input "[EMAIL_ADDRESS][DOMAIN_NAME]"
click at [203, 128] on input "Subject:" at bounding box center [348, 129] width 330 height 22
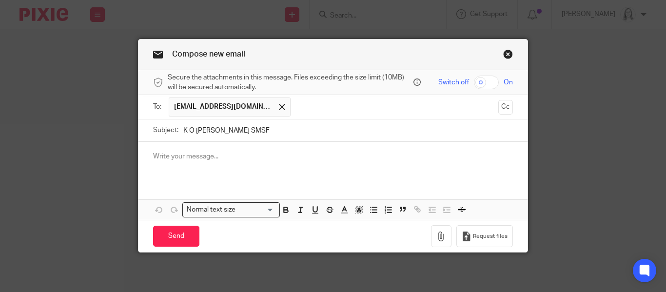
type input "K O [PERSON_NAME] SMSF"
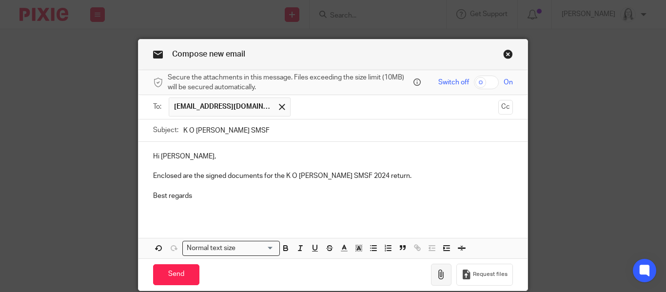
click at [440, 275] on icon "button" at bounding box center [442, 275] width 10 height 10
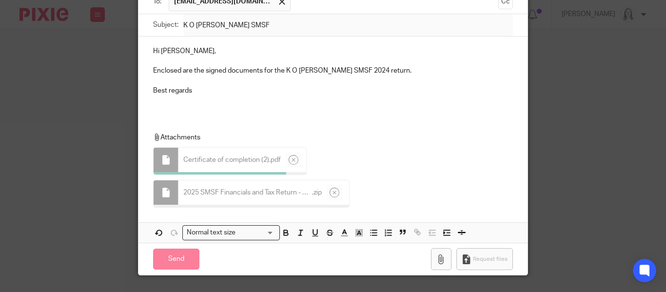
scroll to position [104, 0]
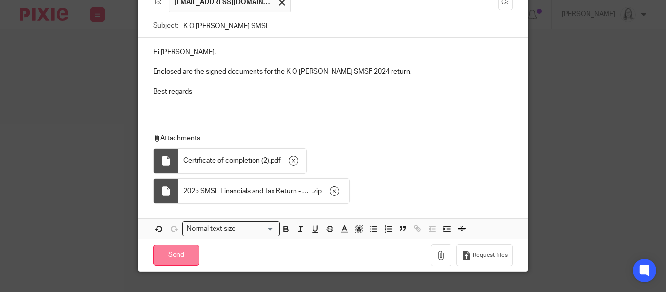
click at [179, 255] on input "Send" at bounding box center [176, 255] width 46 height 21
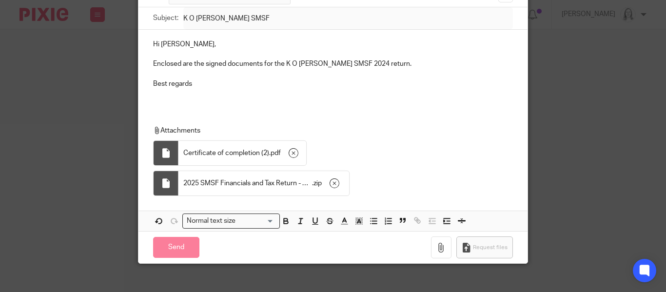
scroll to position [121, 0]
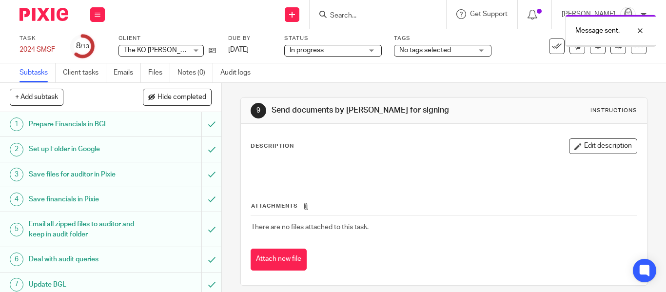
scroll to position [130, 0]
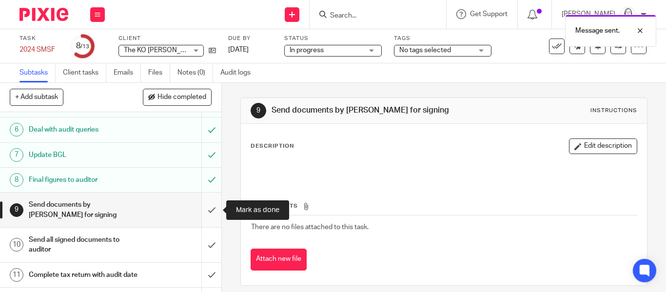
click at [209, 211] on input "submit" at bounding box center [110, 210] width 221 height 35
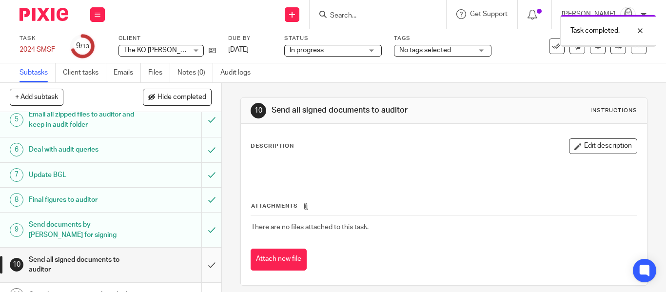
scroll to position [128, 0]
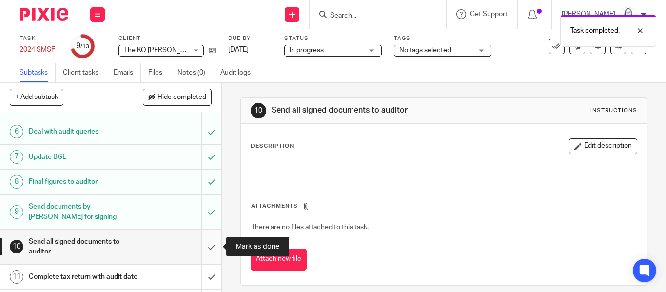
click at [211, 247] on input "submit" at bounding box center [110, 247] width 221 height 35
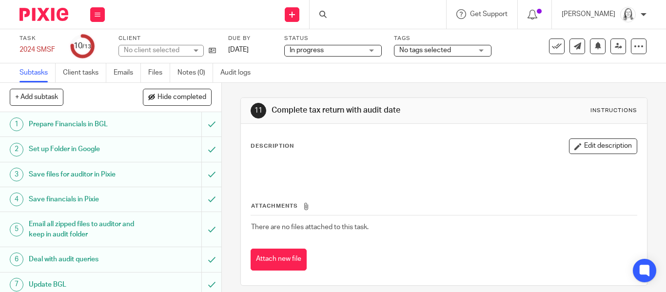
click at [171, 97] on span "Hide completed" at bounding box center [182, 98] width 49 height 8
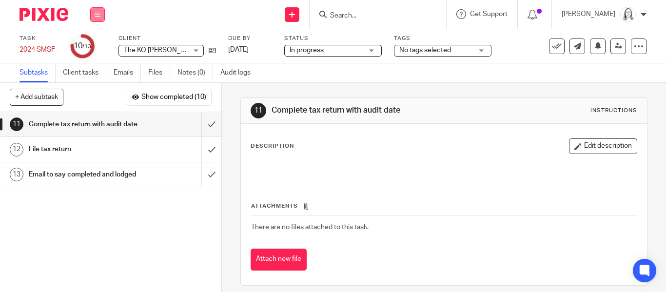
click at [98, 15] on icon at bounding box center [98, 15] width 6 height 6
click at [98, 58] on link "Email" at bounding box center [92, 59] width 16 height 7
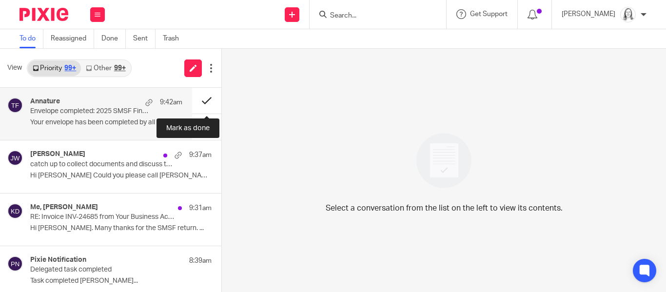
click at [206, 100] on button at bounding box center [206, 101] width 29 height 26
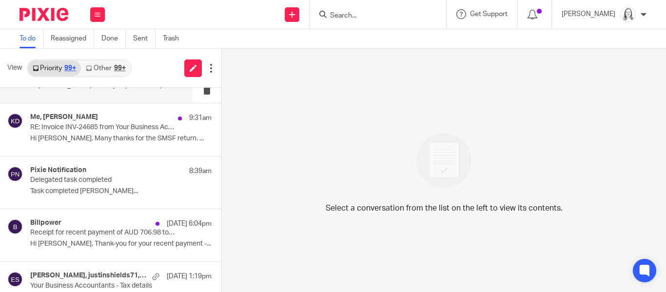
scroll to position [43, 0]
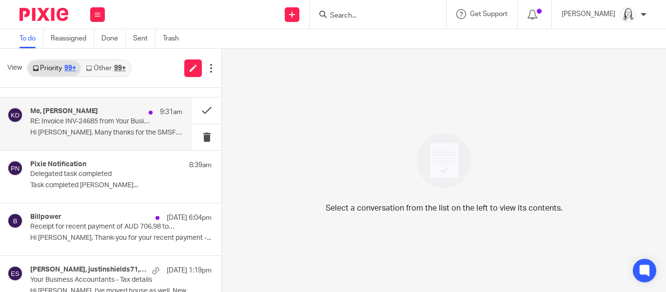
click at [72, 130] on p "Hi Eleanor. Many thanks for the SMSF return. ..." at bounding box center [106, 133] width 152 height 8
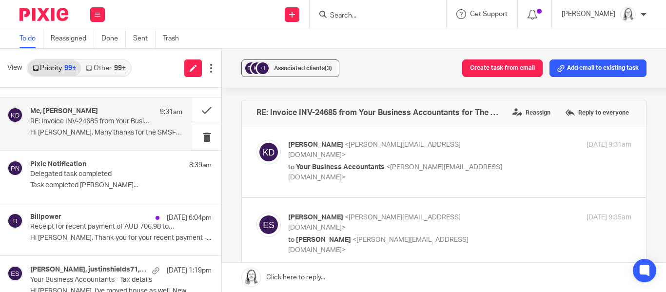
scroll to position [0, 0]
click at [595, 68] on button "Add email to existing task" at bounding box center [598, 69] width 97 height 18
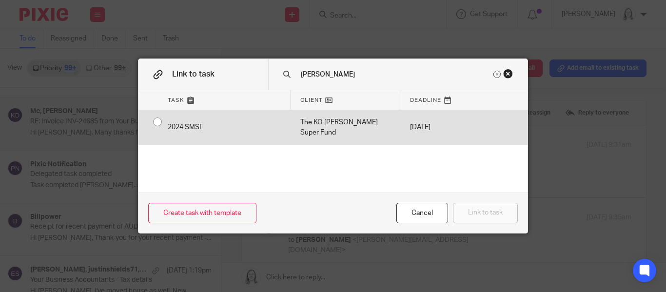
type input "dobson"
click at [155, 123] on input "radio" at bounding box center [157, 122] width 19 height 19
radio input "false"
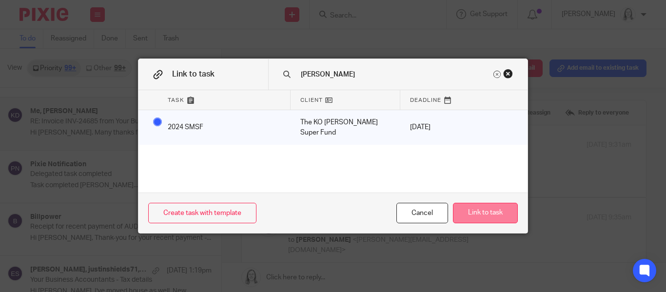
click at [463, 213] on button "Link to task" at bounding box center [485, 213] width 65 height 21
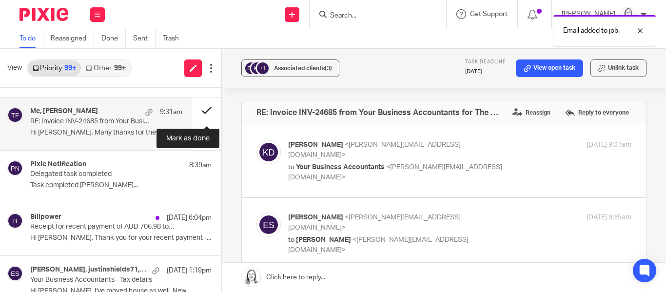
click at [204, 110] on button at bounding box center [206, 111] width 29 height 26
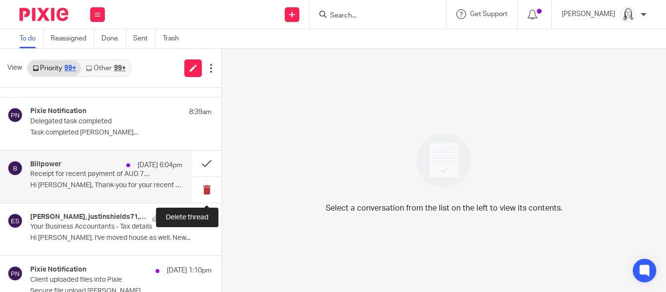
click at [207, 191] on button at bounding box center [206, 190] width 29 height 26
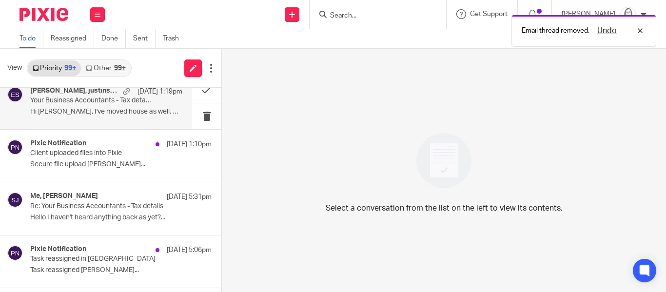
scroll to position [118, 0]
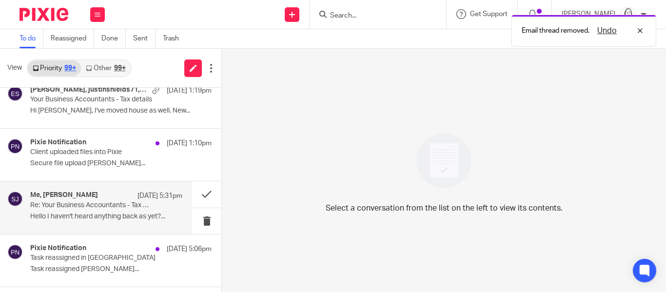
click at [111, 204] on p "Re: Your Business Accountants - Tax details" at bounding box center [91, 205] width 122 height 8
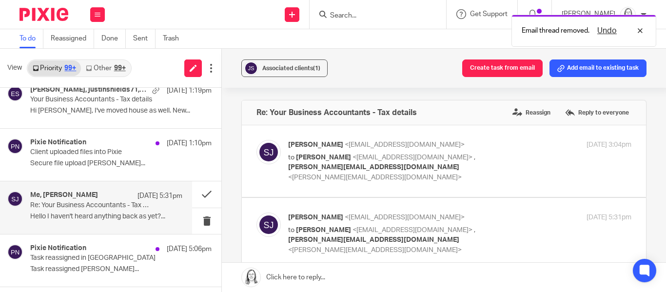
scroll to position [0, 0]
click at [585, 69] on button "Add email to existing task" at bounding box center [598, 69] width 97 height 18
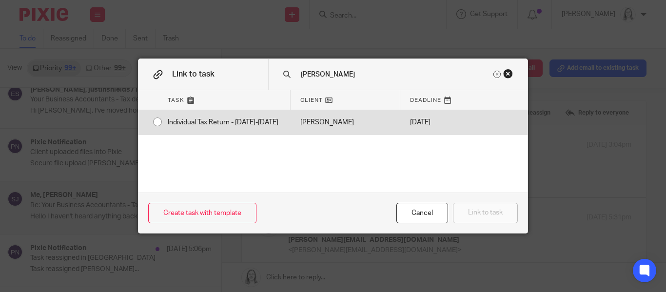
type input "jens"
click at [157, 121] on input "radio" at bounding box center [157, 122] width 19 height 19
radio input "false"
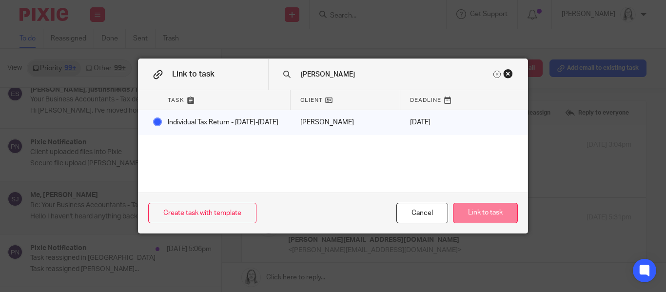
click at [486, 218] on button "Link to task" at bounding box center [485, 213] width 65 height 21
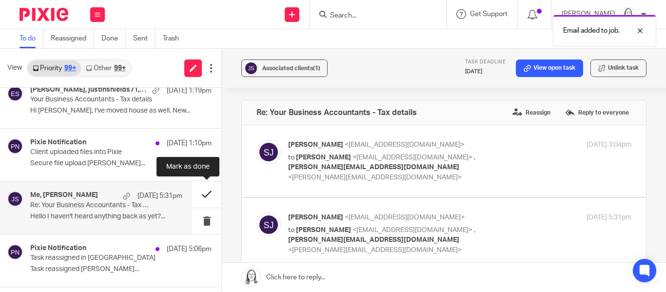
click at [205, 197] on button at bounding box center [206, 194] width 29 height 26
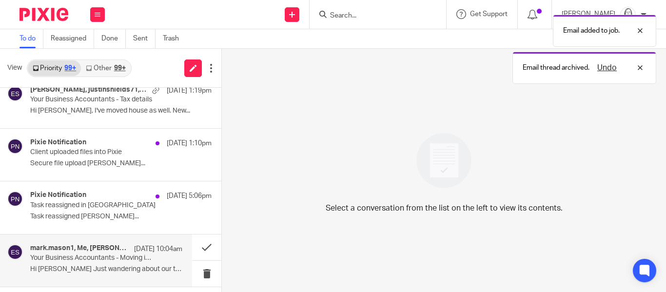
click at [109, 250] on h4 "mark.mason1, Me, Mark Mason" at bounding box center [79, 248] width 99 height 8
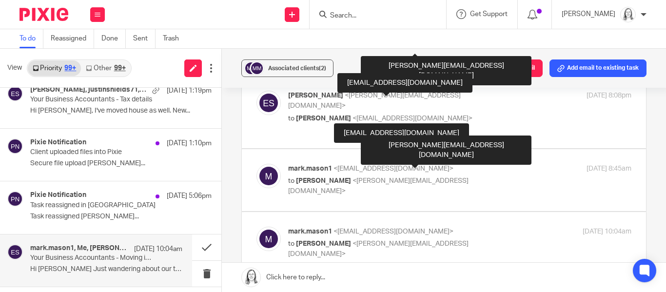
scroll to position [200, 0]
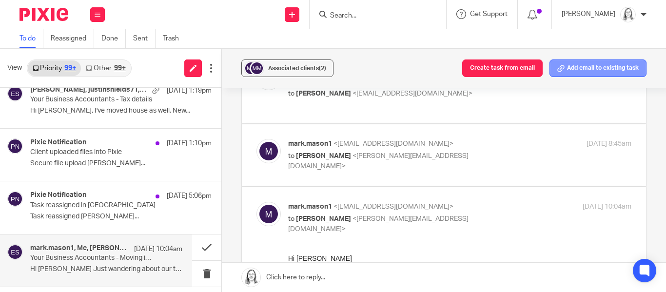
click at [609, 63] on button "Add email to existing task" at bounding box center [598, 69] width 97 height 18
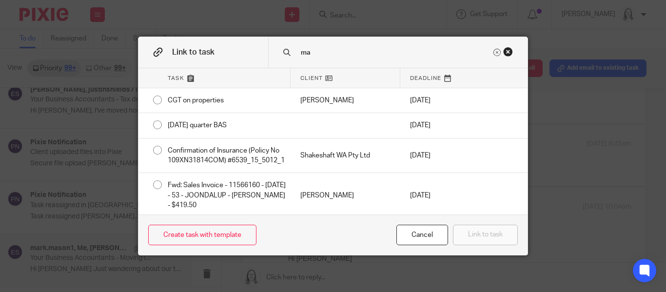
type input "m"
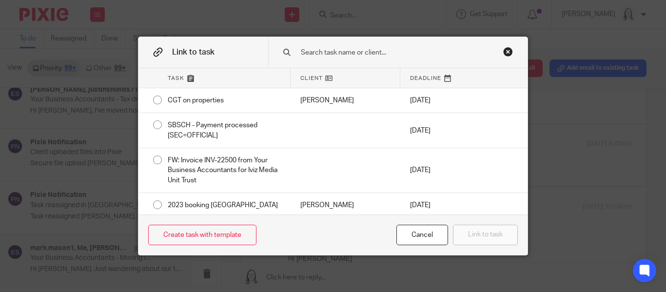
click at [508, 52] on div "Close this dialog window" at bounding box center [508, 52] width 10 height 10
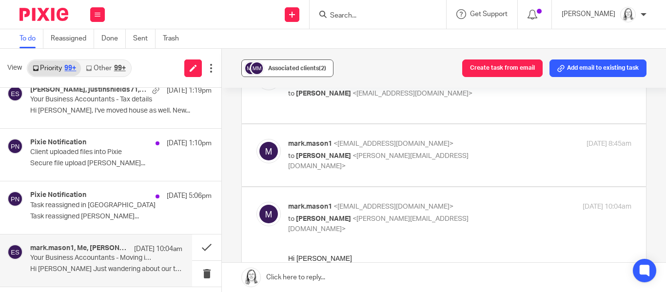
click at [294, 64] on div "Associated clients (2)" at bounding box center [297, 68] width 58 height 10
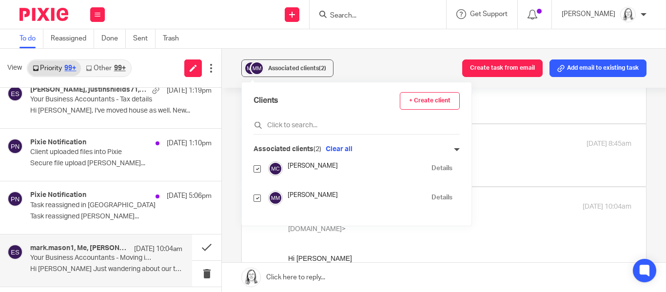
click at [258, 166] on input "checkbox" at bounding box center [257, 168] width 7 height 7
checkbox input "false"
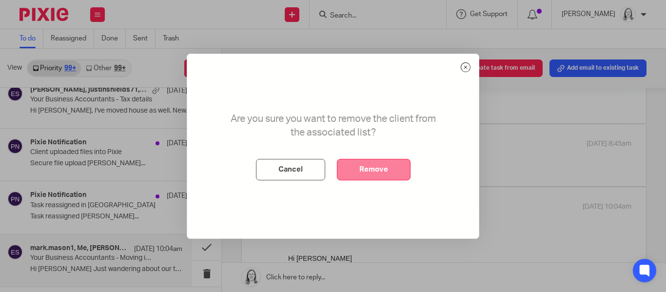
click at [383, 172] on button "Remove" at bounding box center [374, 169] width 74 height 21
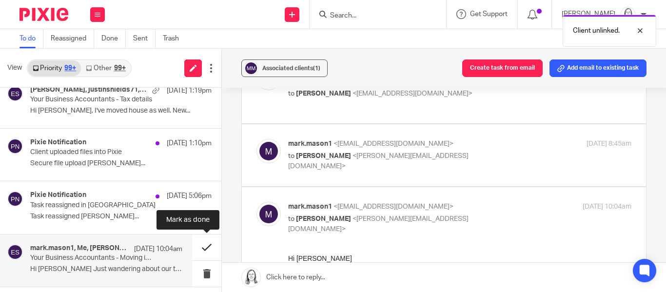
click at [206, 250] on button at bounding box center [206, 248] width 29 height 26
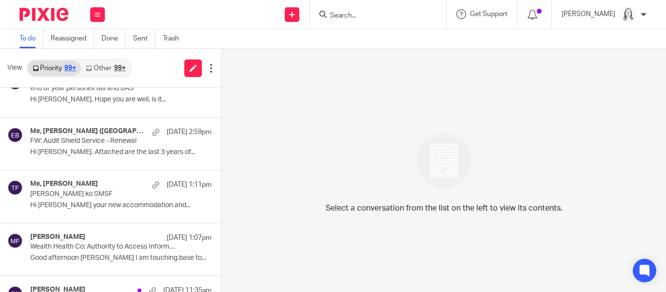
scroll to position [395, 0]
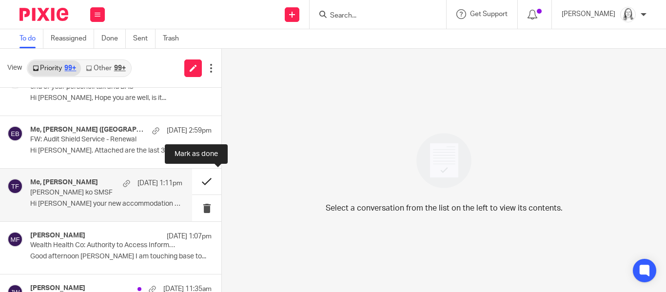
click at [204, 184] on button at bounding box center [206, 182] width 29 height 26
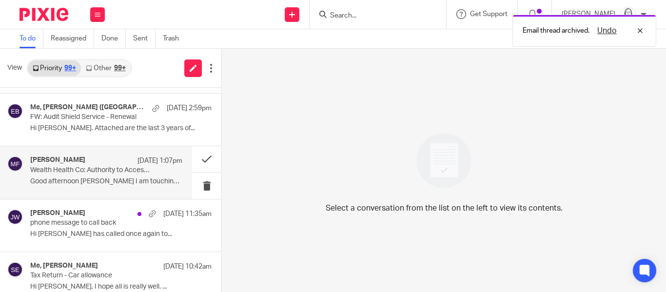
scroll to position [419, 0]
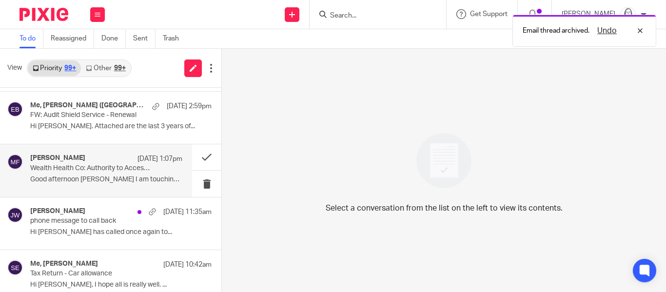
click at [74, 158] on h4 "[PERSON_NAME]" at bounding box center [57, 158] width 55 height 8
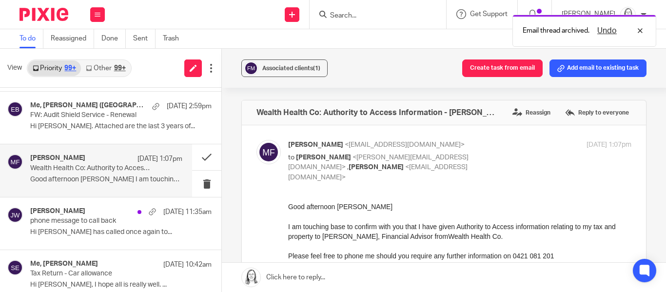
scroll to position [0, 0]
click at [492, 69] on button "Create task from email" at bounding box center [502, 69] width 80 height 18
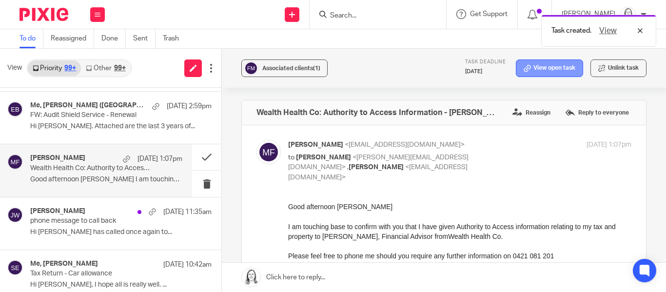
click at [547, 65] on link "View open task" at bounding box center [549, 69] width 67 height 18
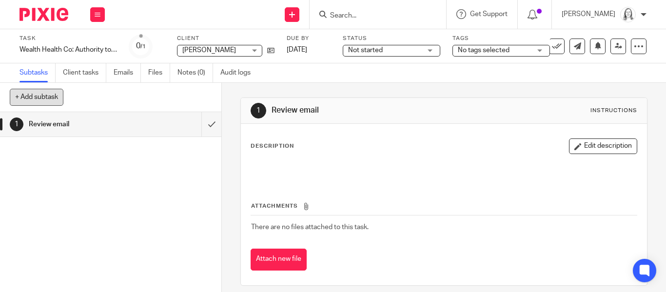
click at [43, 97] on button "+ Add subtask" at bounding box center [37, 97] width 54 height 17
click at [104, 160] on div "1 Review email" at bounding box center [110, 202] width 221 height 180
click at [92, 12] on button at bounding box center [97, 14] width 15 height 15
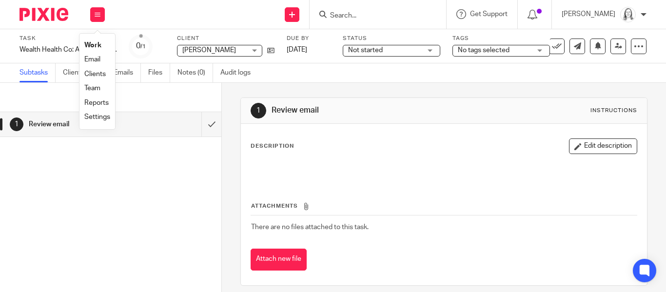
click at [100, 59] on link "Email" at bounding box center [92, 59] width 16 height 7
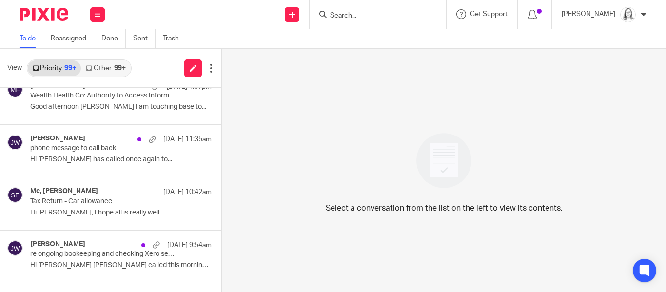
scroll to position [540, 0]
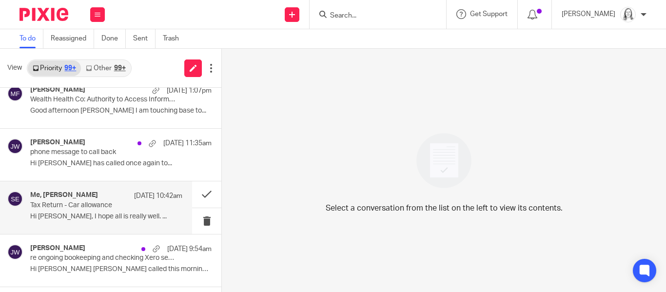
click at [75, 203] on p "Tax Return - Car allowance" at bounding box center [91, 205] width 122 height 8
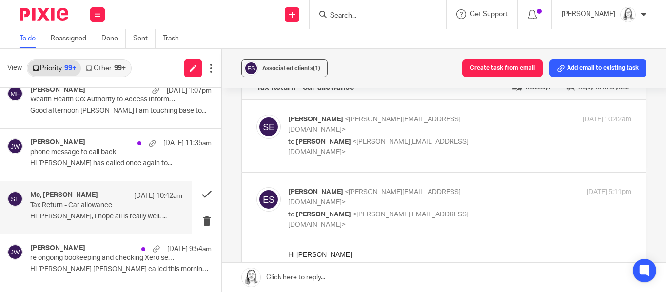
scroll to position [25, 0]
click at [348, 139] on span "[PERSON_NAME]" at bounding box center [323, 142] width 55 height 7
checkbox input "true"
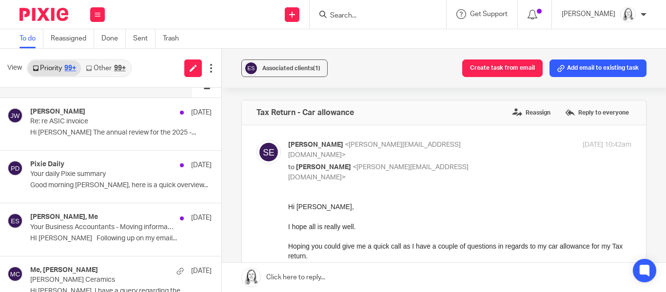
scroll to position [837, 0]
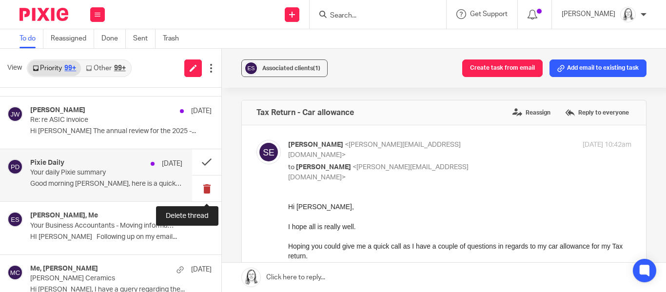
click at [206, 189] on button at bounding box center [206, 189] width 29 height 26
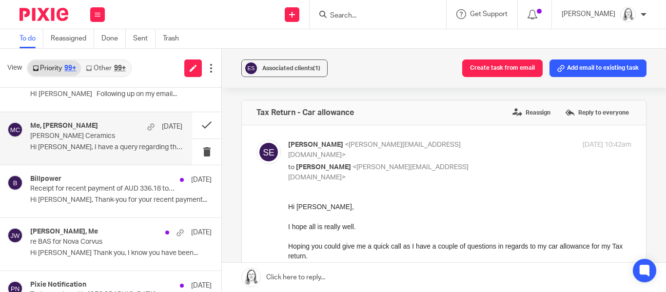
scroll to position [933, 0]
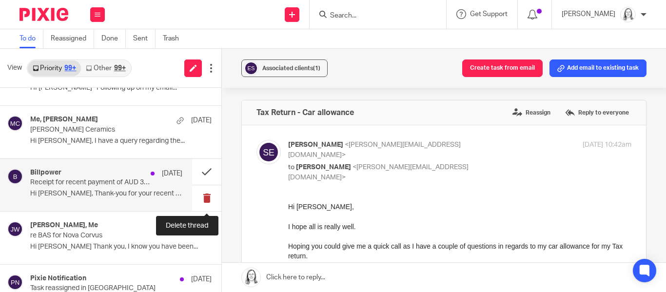
click at [207, 198] on button at bounding box center [206, 198] width 29 height 26
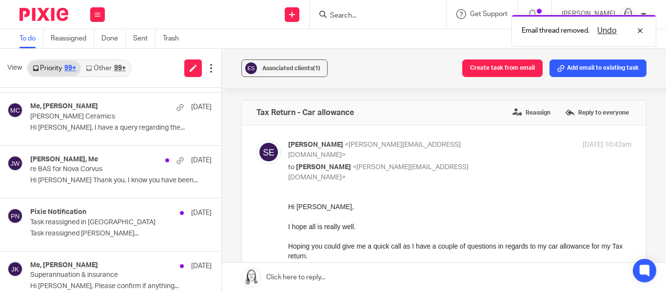
scroll to position [953, 0]
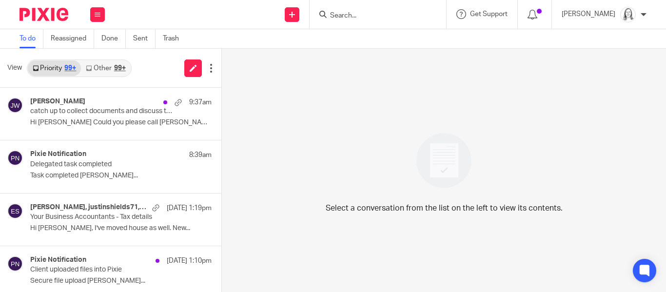
click at [104, 62] on link "Other 99+" at bounding box center [105, 68] width 49 height 16
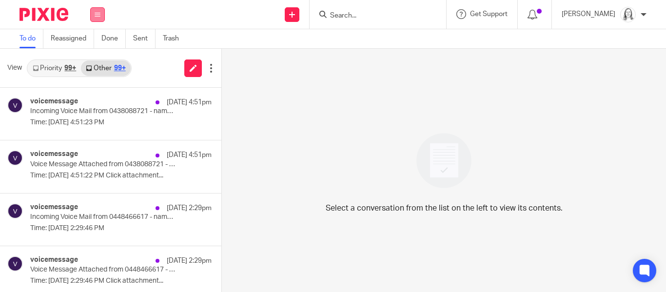
click at [100, 16] on icon at bounding box center [98, 15] width 6 height 6
click at [96, 55] on li "Email" at bounding box center [97, 60] width 26 height 14
click at [123, 66] on div "99+" at bounding box center [120, 68] width 12 height 7
click at [53, 68] on link "Priority 99+" at bounding box center [54, 68] width 53 height 16
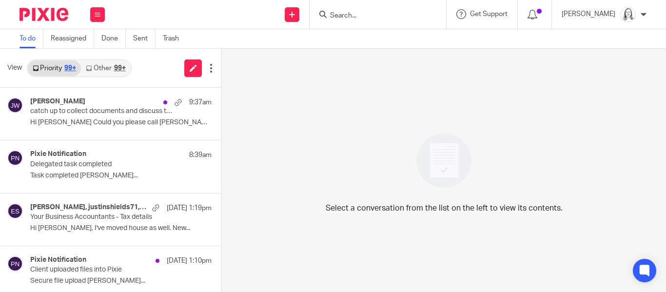
click at [107, 68] on link "Other 99+" at bounding box center [105, 68] width 49 height 16
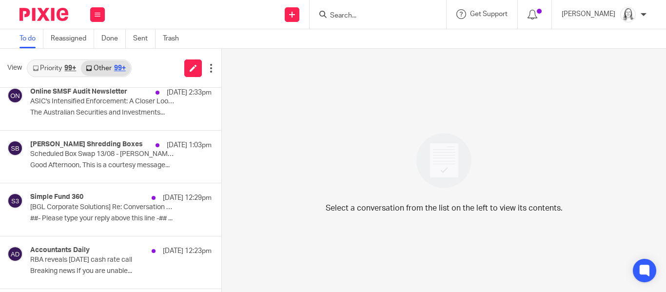
scroll to position [538, 0]
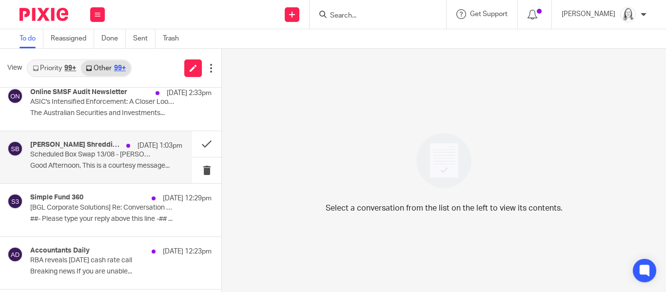
click at [96, 160] on div "Simone - Brandons Shredding Boxes 12 Aug 1:03pm Scheduled Box Swap 13/08 - Bran…" at bounding box center [106, 157] width 152 height 33
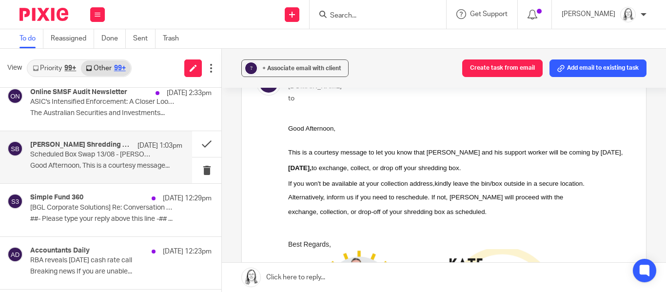
scroll to position [73, 0]
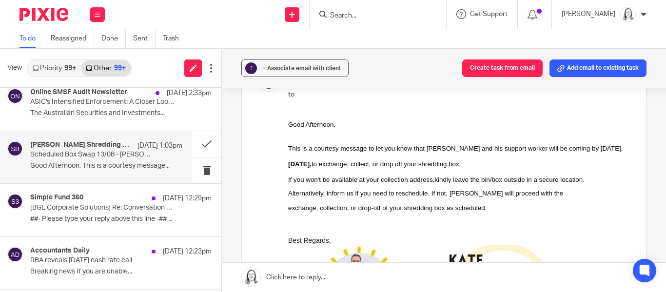
click at [54, 63] on link "Priority 99+" at bounding box center [54, 68] width 53 height 16
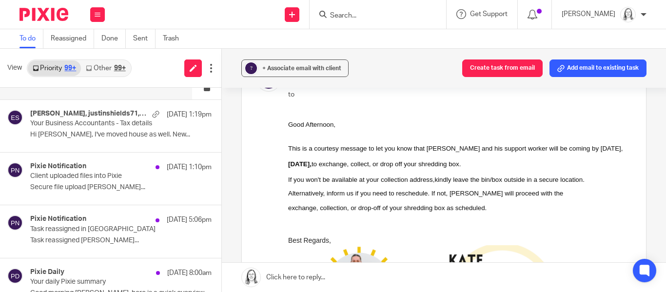
scroll to position [103, 0]
